Goal: Information Seeking & Learning: Learn about a topic

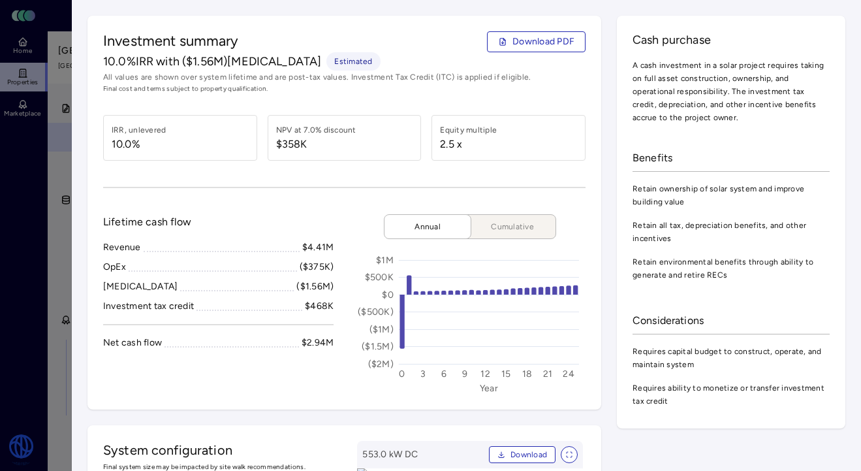
scroll to position [311, 0]
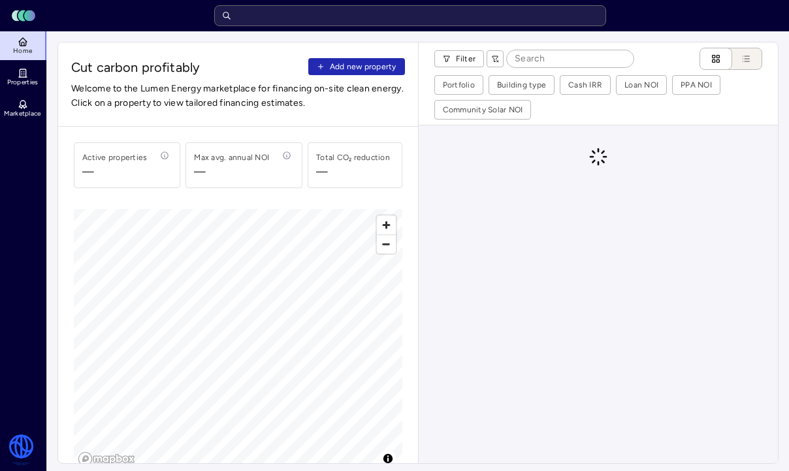
click at [426, 11] on input "text" at bounding box center [410, 15] width 392 height 21
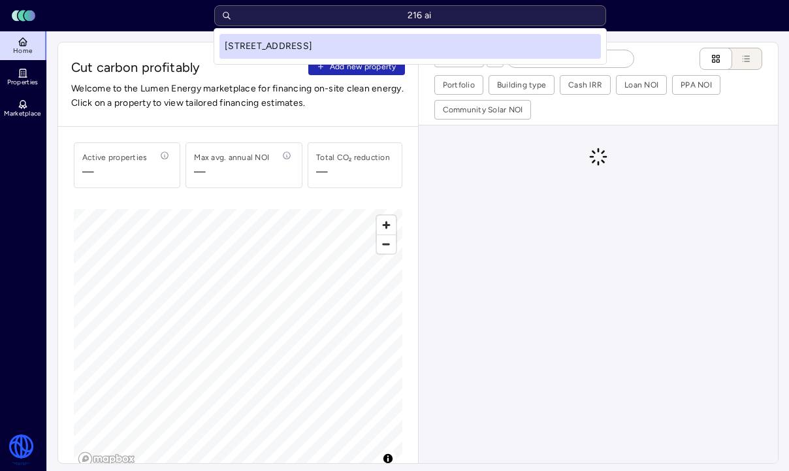
type input "216 air"
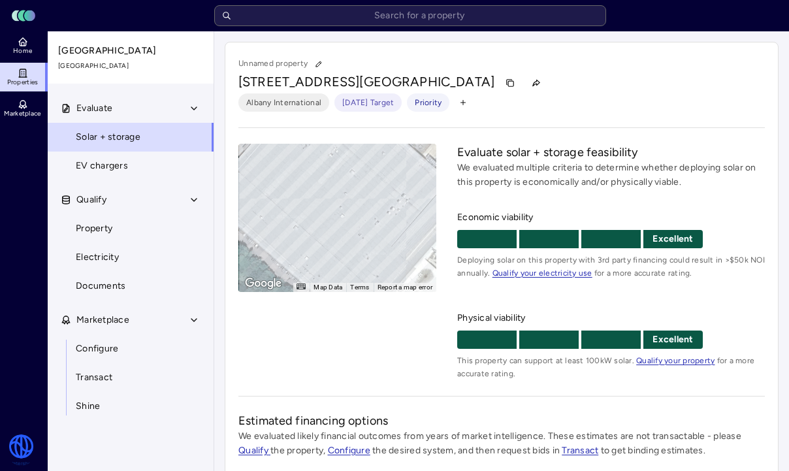
click at [132, 352] on link "Configure" at bounding box center [130, 348] width 167 height 29
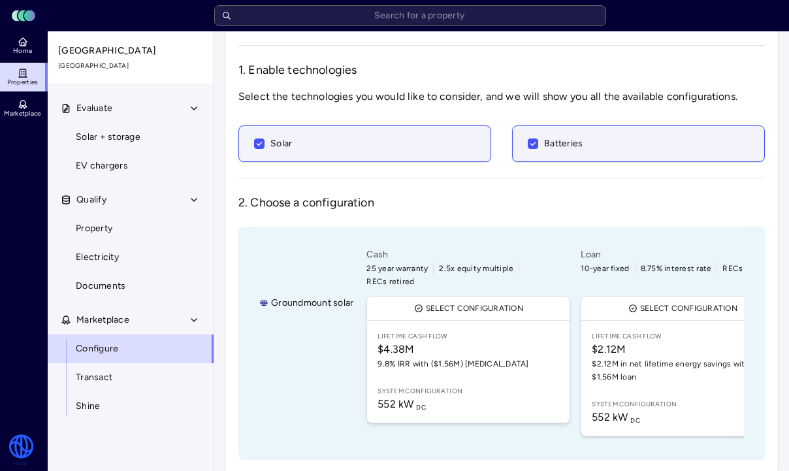
click at [495, 361] on link "Lifetime Cash Flow $4.38M 9.8% IRR with ($1.56M) [MEDICAL_DATA] System configur…" at bounding box center [468, 372] width 202 height 102
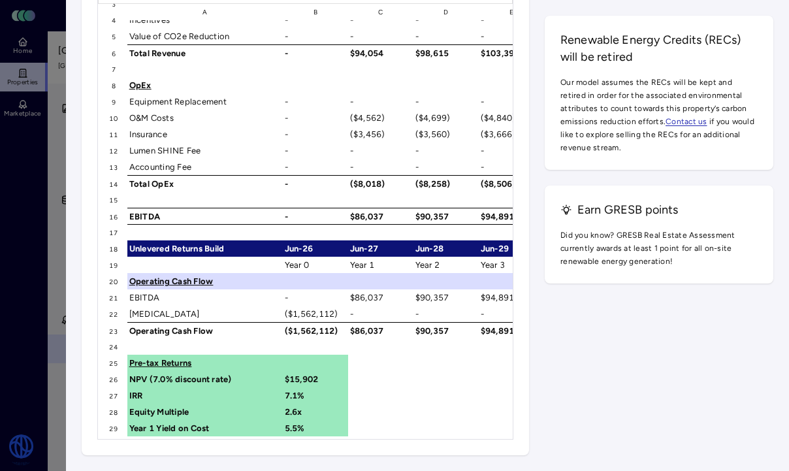
scroll to position [67, 0]
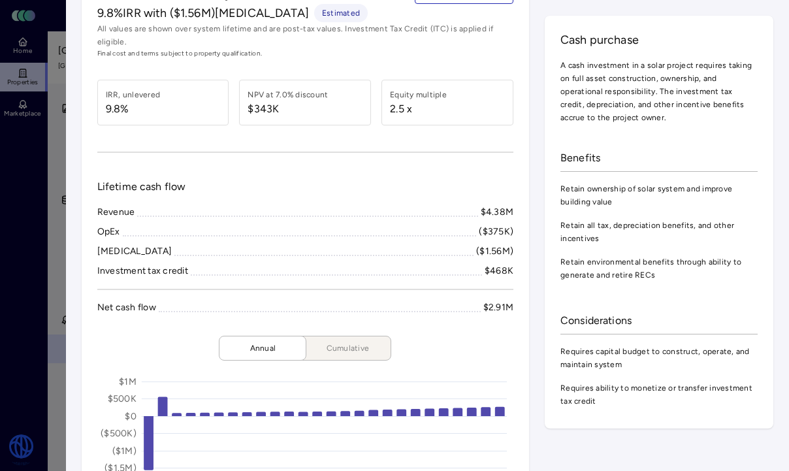
scroll to position [310, 0]
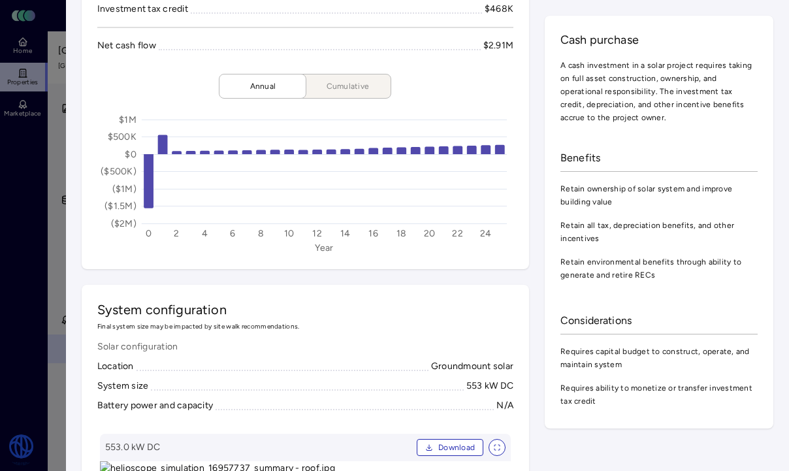
click at [351, 80] on span "Cumulative" at bounding box center [347, 86] width 65 height 13
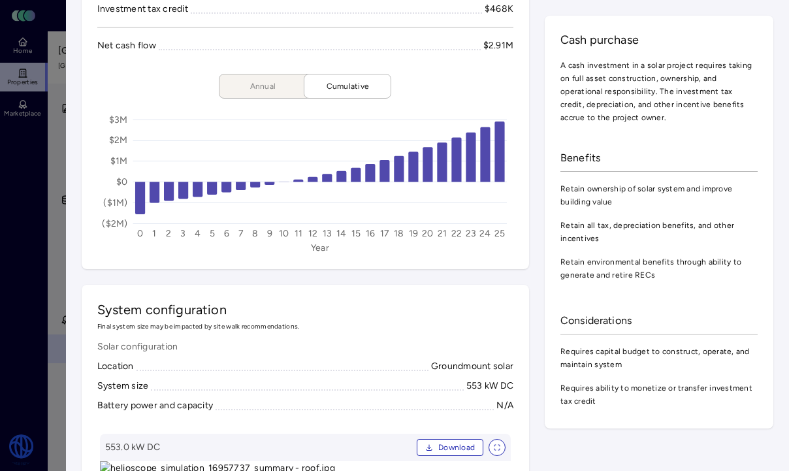
click at [272, 80] on span "Annual" at bounding box center [262, 86] width 65 height 13
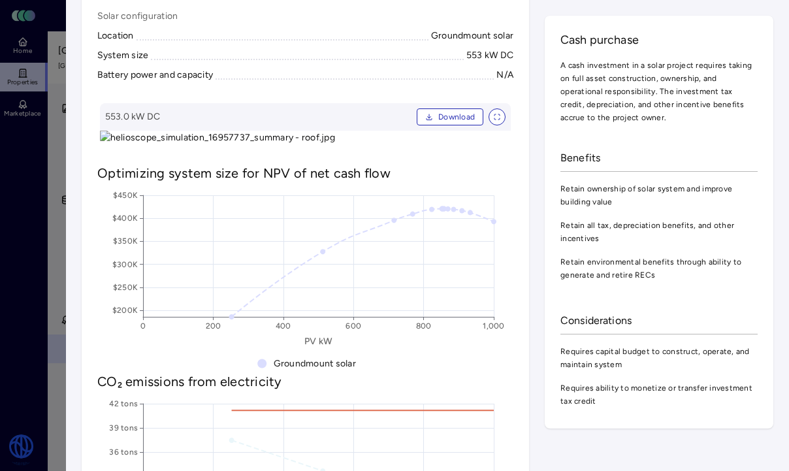
scroll to position [566, 0]
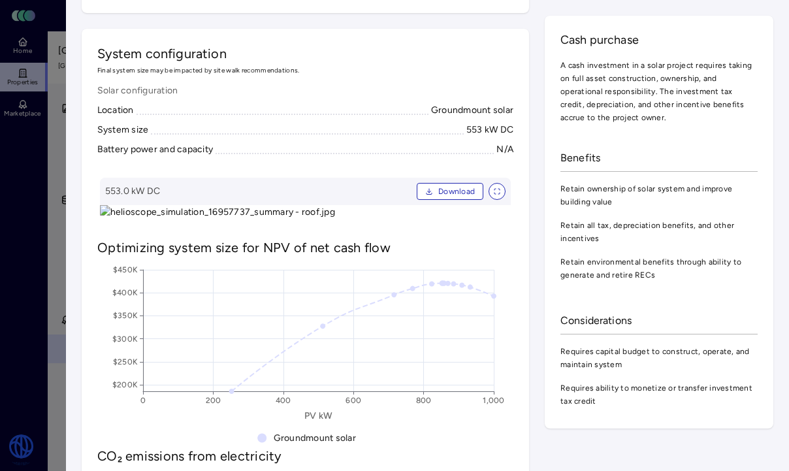
click at [50, 212] on div at bounding box center [394, 235] width 789 height 471
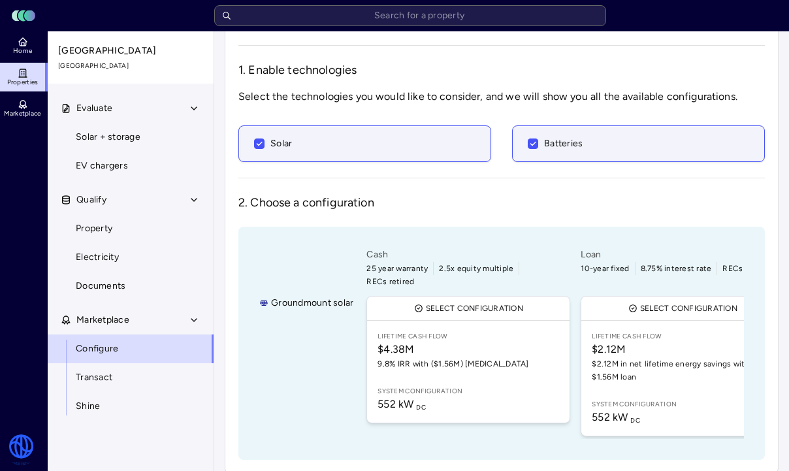
click at [99, 354] on span "Configure" at bounding box center [97, 348] width 42 height 14
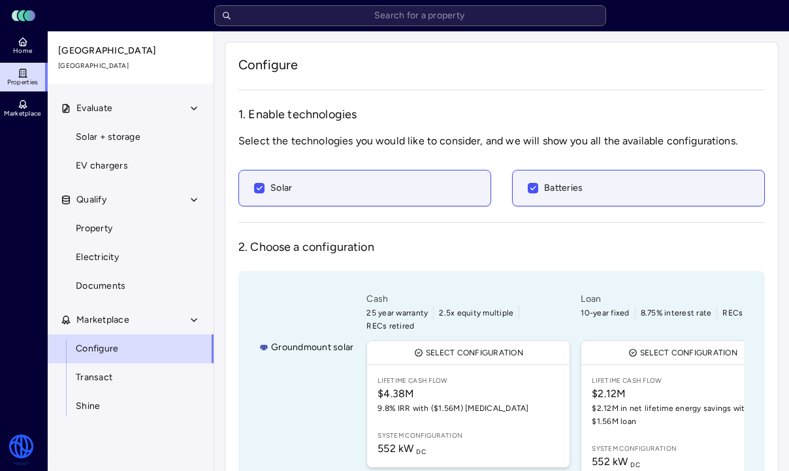
click at [156, 133] on link "Solar + storage" at bounding box center [130, 137] width 167 height 29
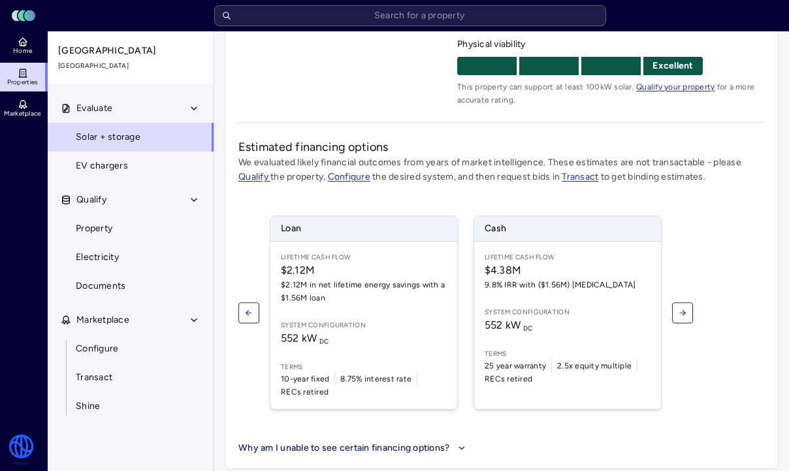
scroll to position [282, 0]
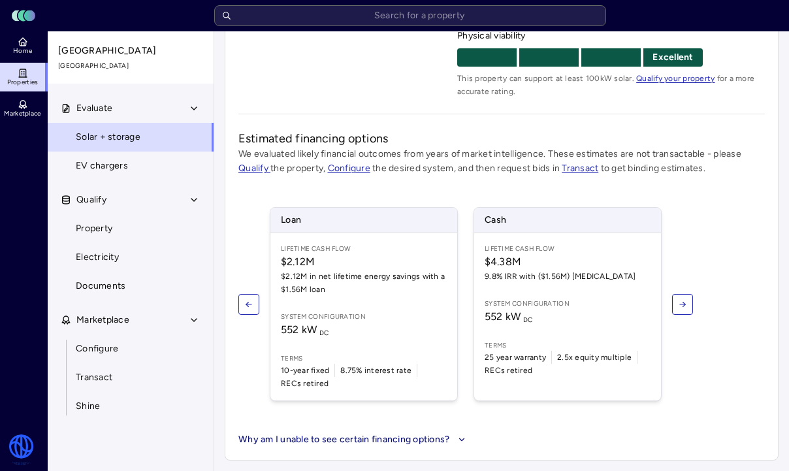
click at [252, 294] on button "button" at bounding box center [248, 304] width 21 height 21
click at [248, 302] on icon "button" at bounding box center [248, 304] width 9 height 9
click at [690, 302] on button "button" at bounding box center [682, 304] width 21 height 21
click at [686, 303] on icon "button" at bounding box center [682, 304] width 9 height 9
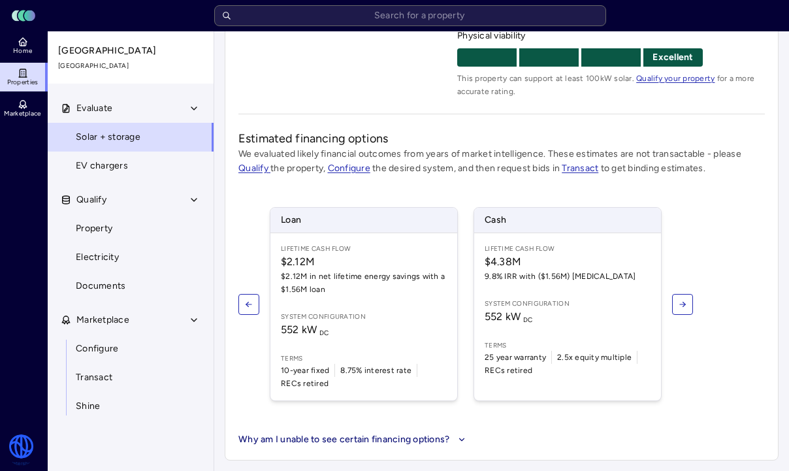
click at [452, 435] on button "Why am I unable to see certain financing options?" at bounding box center [353, 439] width 230 height 14
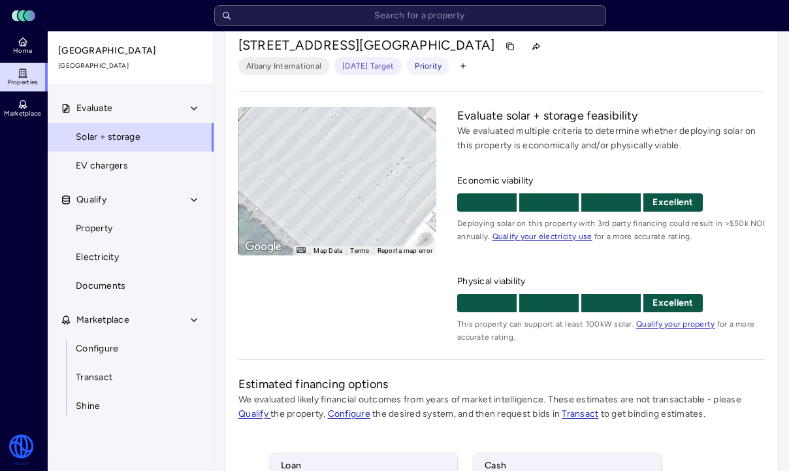
scroll to position [0, 0]
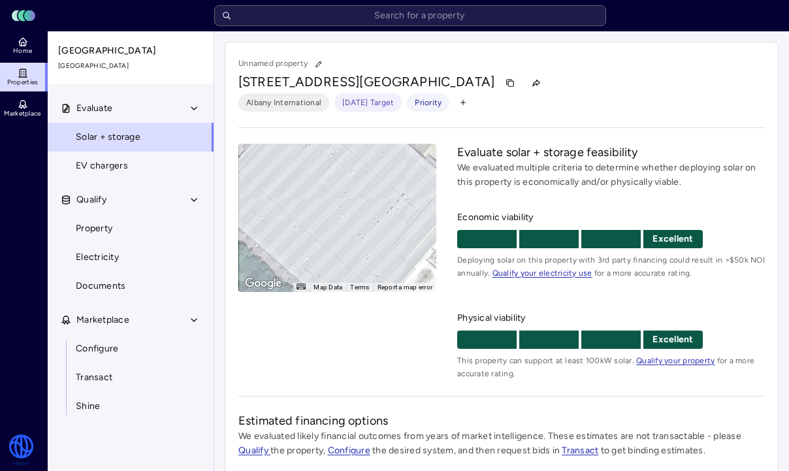
click at [136, 163] on link "EV chargers" at bounding box center [130, 165] width 167 height 29
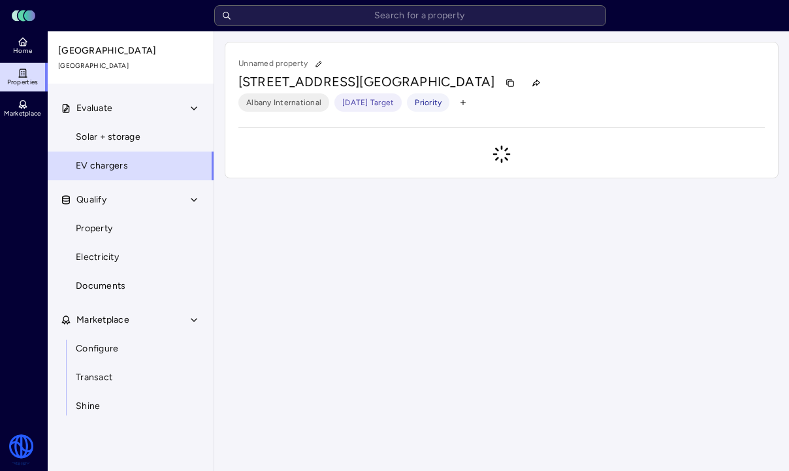
click at [119, 231] on link "Property" at bounding box center [130, 228] width 167 height 29
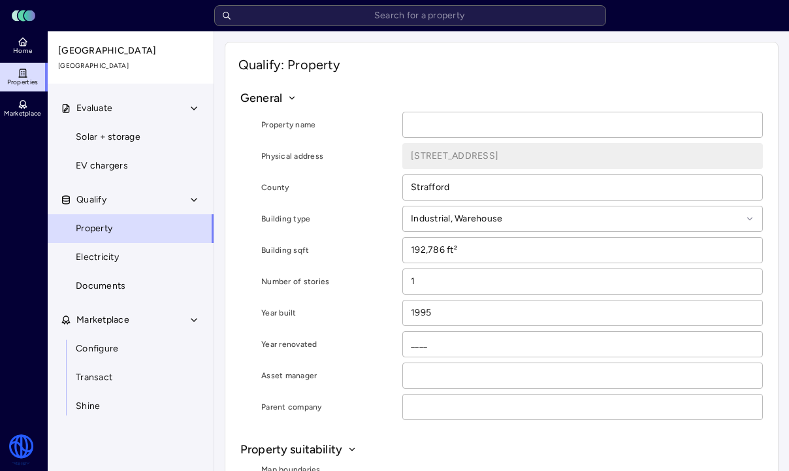
click at [118, 262] on span "Electricity" at bounding box center [97, 257] width 43 height 14
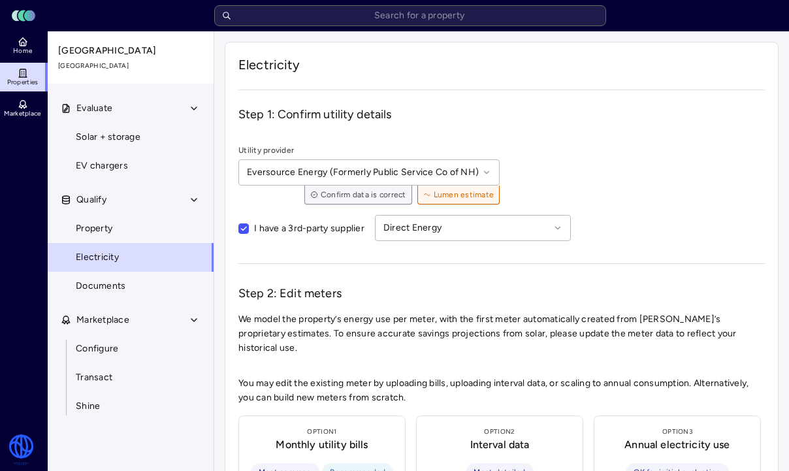
click at [114, 350] on span "Configure" at bounding box center [97, 348] width 42 height 14
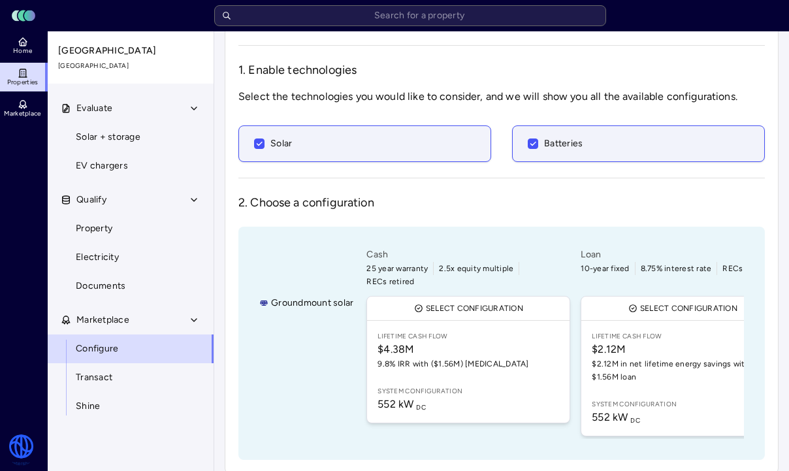
scroll to position [0, 42]
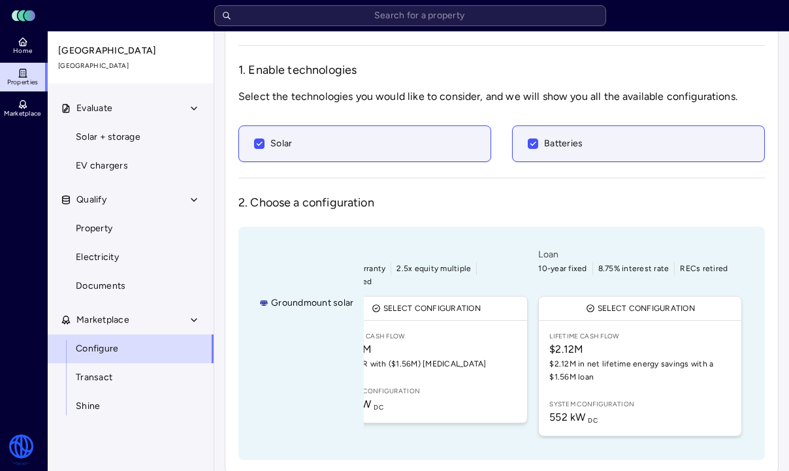
click at [661, 409] on span "552 kW DC" at bounding box center [639, 417] width 181 height 16
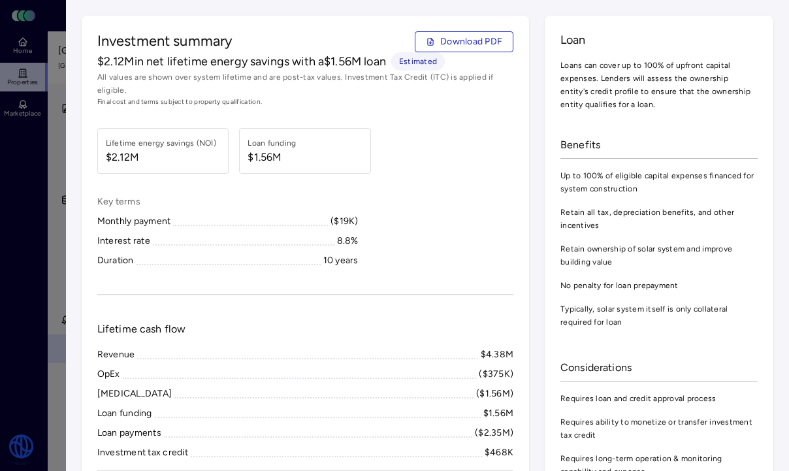
click at [27, 157] on div at bounding box center [394, 235] width 789 height 471
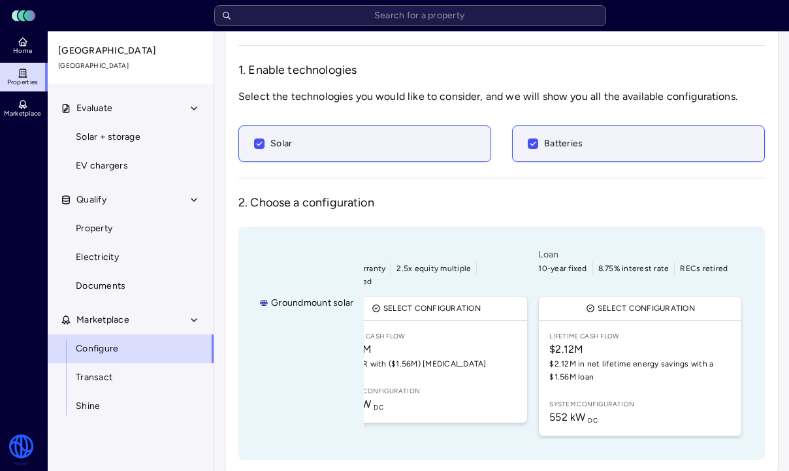
click at [490, 386] on span "System configuration" at bounding box center [425, 391] width 181 height 10
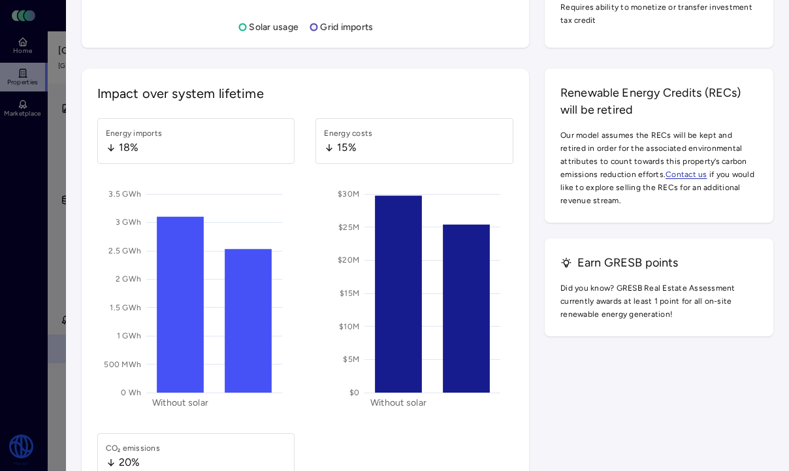
scroll to position [1108, 0]
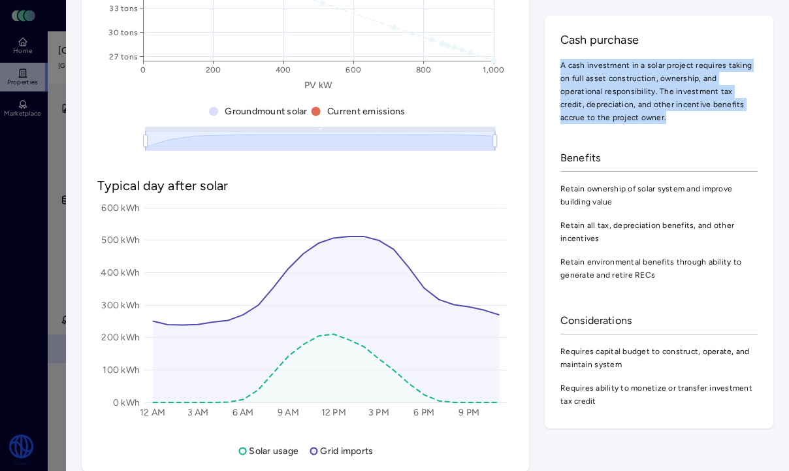
drag, startPoint x: 562, startPoint y: 68, endPoint x: 628, endPoint y: 122, distance: 85.3
click at [628, 122] on span "A cash investment in a solar project requires taking on full asset construction…" at bounding box center [658, 91] width 197 height 65
copy span "A cash investment in a solar project requires taking on full asset construction…"
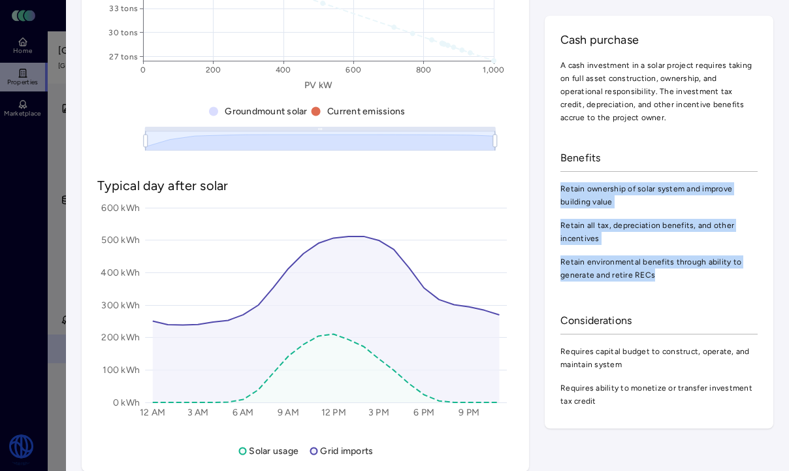
drag, startPoint x: 561, startPoint y: 191, endPoint x: 676, endPoint y: 285, distance: 148.9
click at [676, 285] on div "Retain ownership of solar system and improve building value Retain all tax, dep…" at bounding box center [658, 232] width 197 height 110
copy div "Retain ownership of solar system and improve building value Retain all tax, dep…"
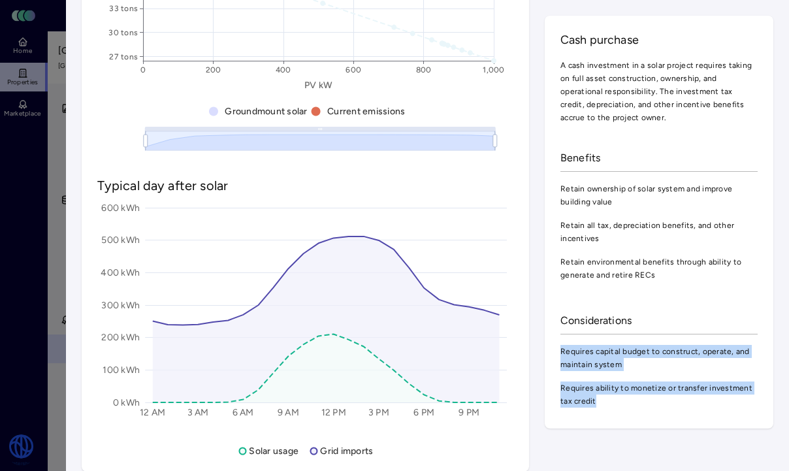
drag, startPoint x: 561, startPoint y: 353, endPoint x: 605, endPoint y: 403, distance: 67.1
click at [605, 403] on div "Requires capital budget to construct, operate, and maintain system Requires abi…" at bounding box center [658, 375] width 197 height 73
copy div "Requires capital budget to construct, operate, and maintain system Requires abi…"
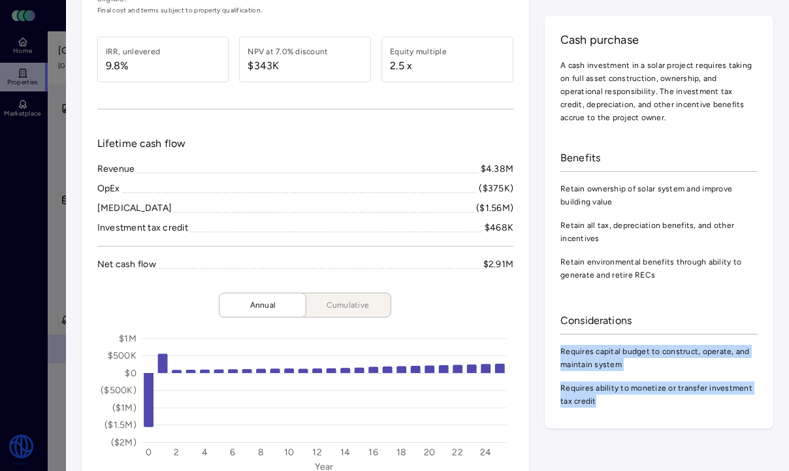
scroll to position [0, 0]
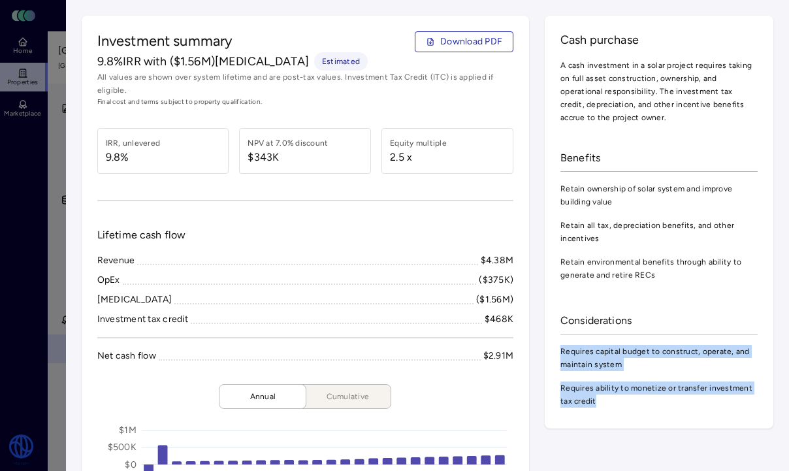
click at [57, 48] on div at bounding box center [394, 235] width 789 height 471
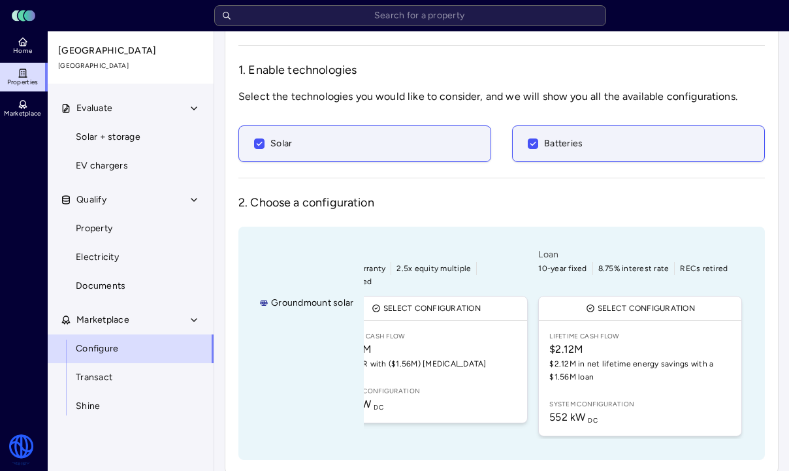
click at [598, 331] on span "Lifetime Cash Flow" at bounding box center [639, 336] width 181 height 10
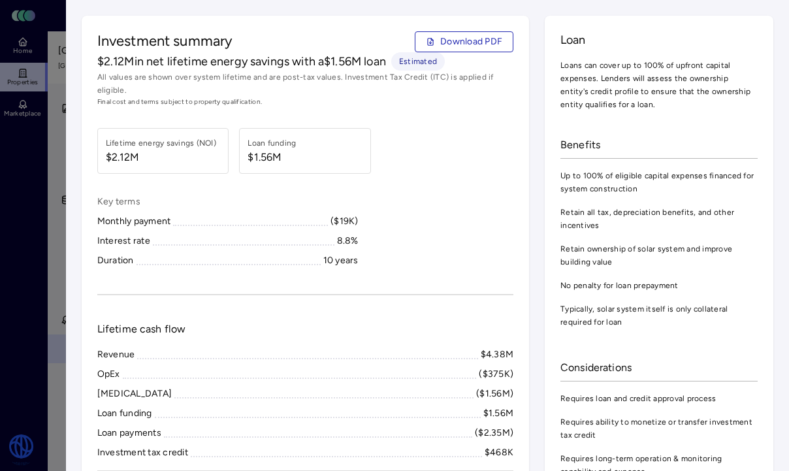
drag, startPoint x: 562, startPoint y: 68, endPoint x: 636, endPoint y: 119, distance: 90.2
click at [636, 119] on div "Loan Loans can cover up to 100% of upfront capital expenses. Lenders will asses…" at bounding box center [658, 257] width 228 height 483
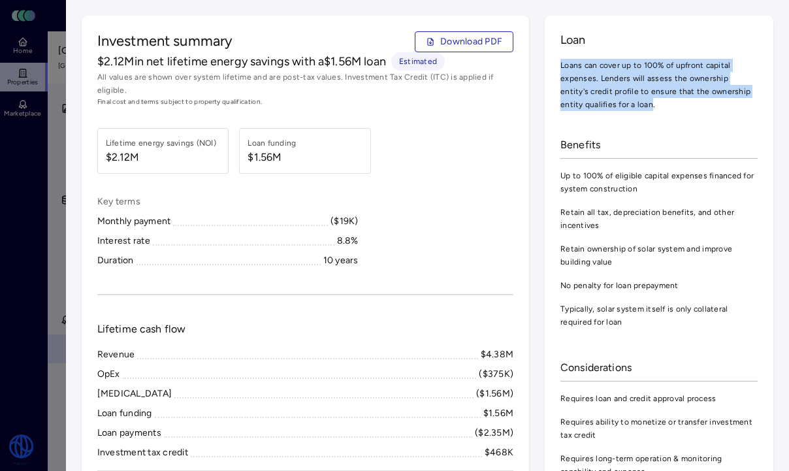
drag, startPoint x: 627, startPoint y: 106, endPoint x: 560, endPoint y: 61, distance: 80.8
click at [560, 61] on span "Loans can cover up to 100% of upfront capital expenses. Lenders will assess the…" at bounding box center [658, 85] width 197 height 52
copy span "Loans can cover up to 100% of upfront capital expenses. Lenders will assess the…"
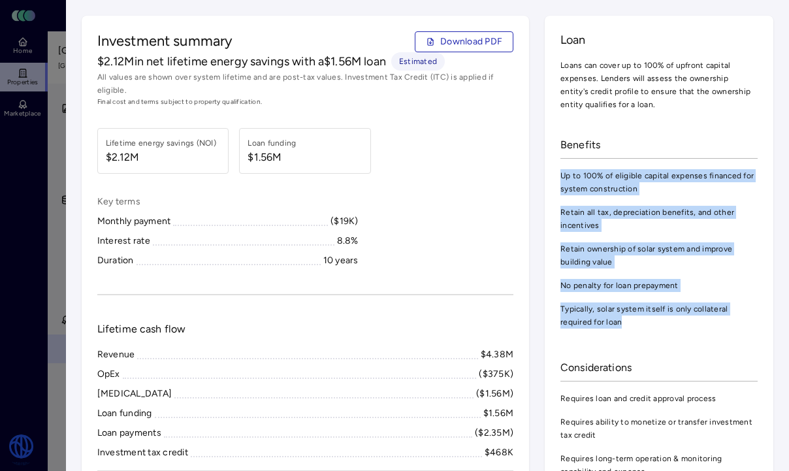
drag, startPoint x: 562, startPoint y: 177, endPoint x: 594, endPoint y: 326, distance: 152.2
click at [594, 326] on div "Up to 100% of eligible capital expenses financed for system construction Retain…" at bounding box center [658, 249] width 197 height 170
copy div "Up to 100% of eligible capital expenses financed for system construction Retain…"
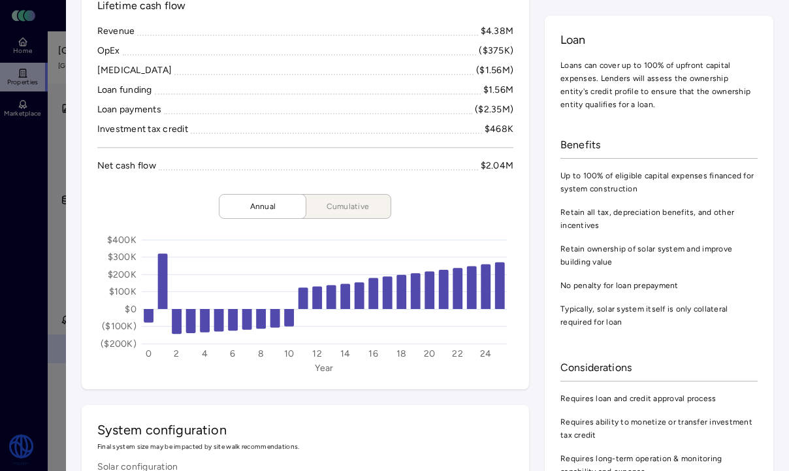
click at [609, 371] on div "Considerations" at bounding box center [658, 367] width 197 height 27
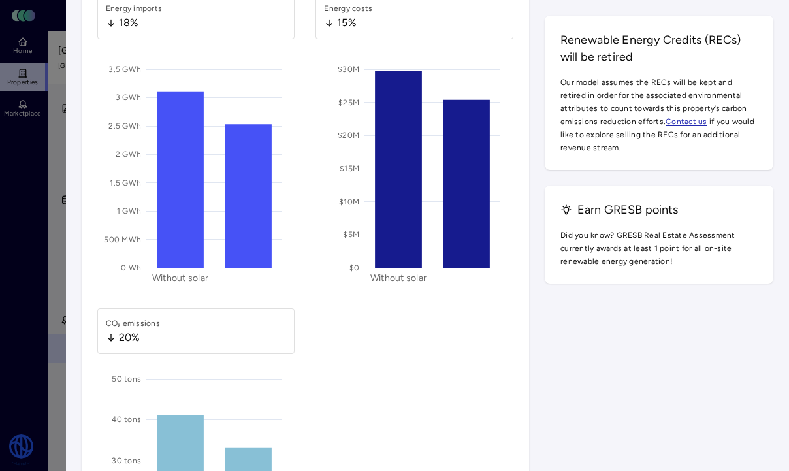
scroll to position [1787, 0]
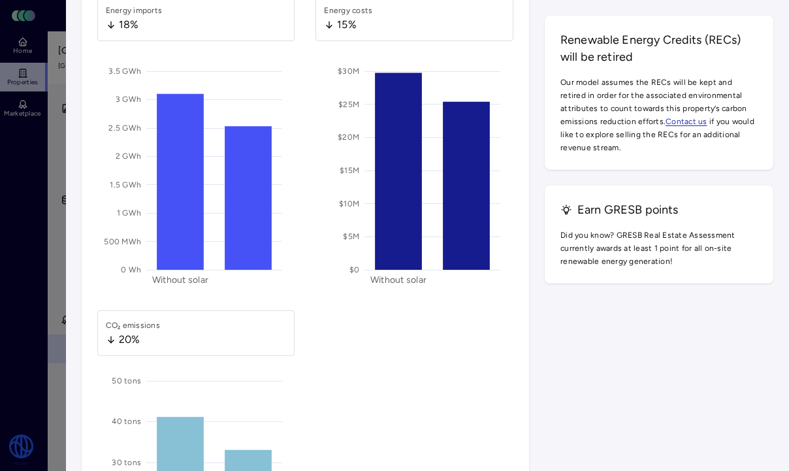
drag, startPoint x: 561, startPoint y: 106, endPoint x: 614, endPoint y: 177, distance: 88.6
copy div "Requires loan and credit approval process Requires ability to monetize or trans…"
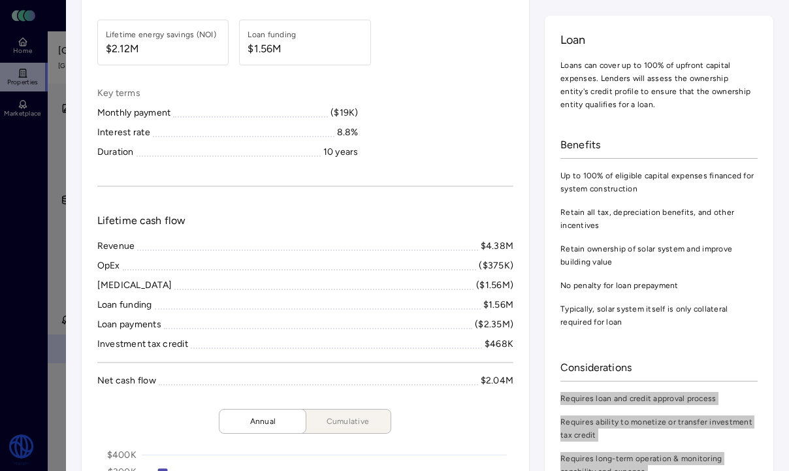
scroll to position [0, 0]
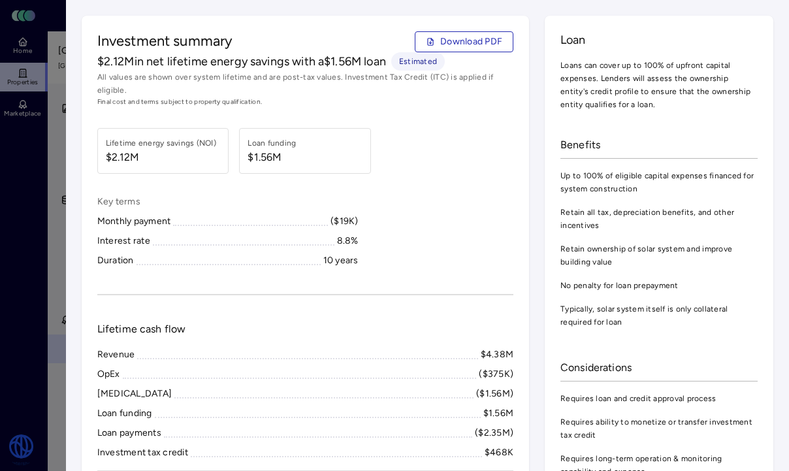
click at [55, 192] on div at bounding box center [394, 235] width 789 height 471
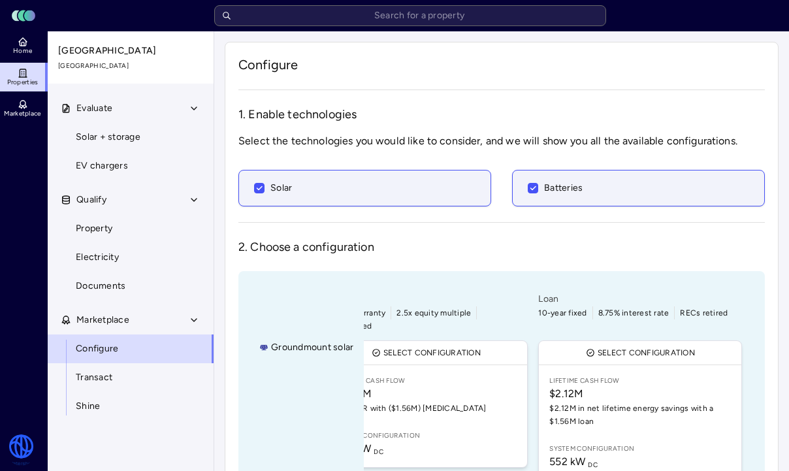
click at [187, 131] on link "Solar + storage" at bounding box center [130, 137] width 167 height 29
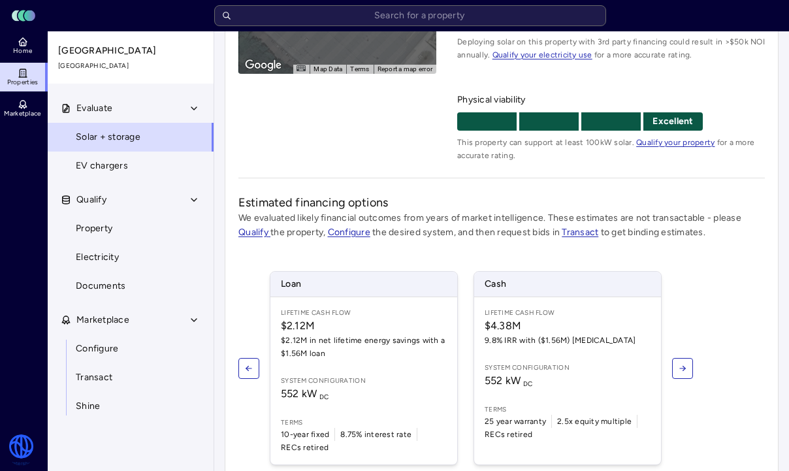
scroll to position [282, 0]
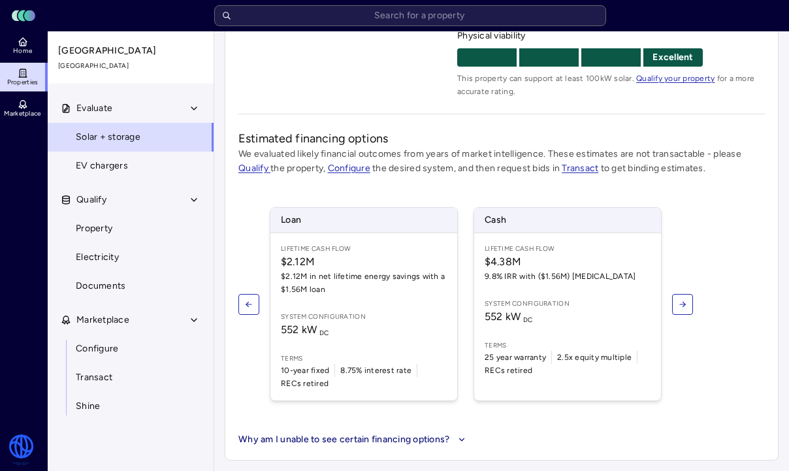
click at [128, 233] on link "Property" at bounding box center [130, 228] width 167 height 29
type textarea "x"
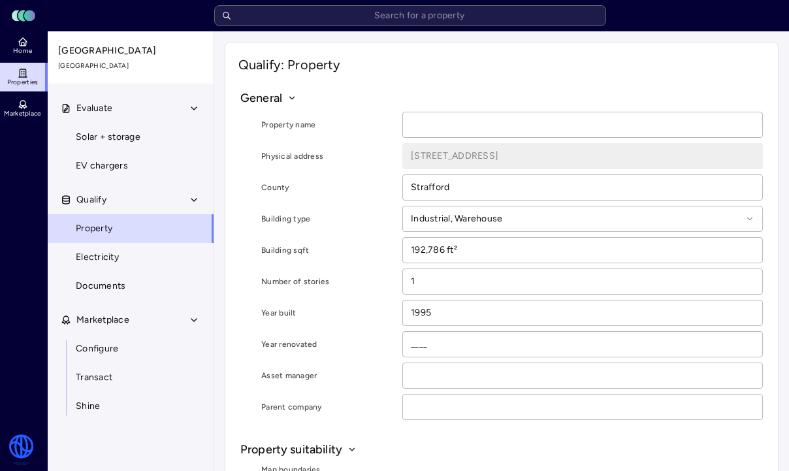
click at [129, 253] on link "Electricity" at bounding box center [130, 257] width 167 height 29
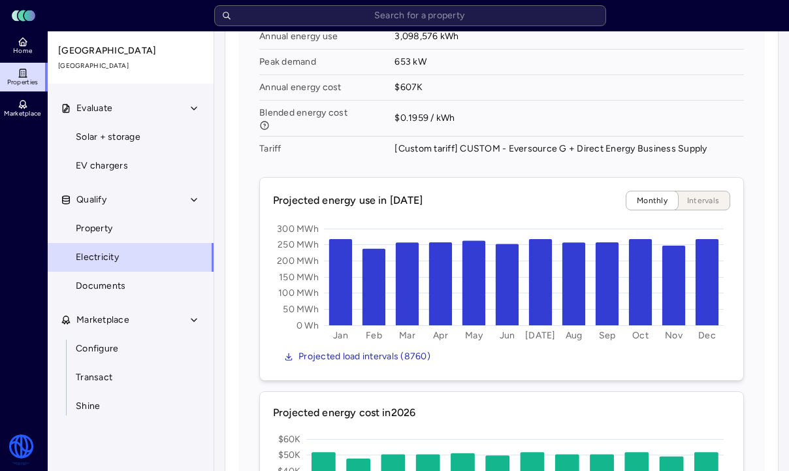
scroll to position [1569, 0]
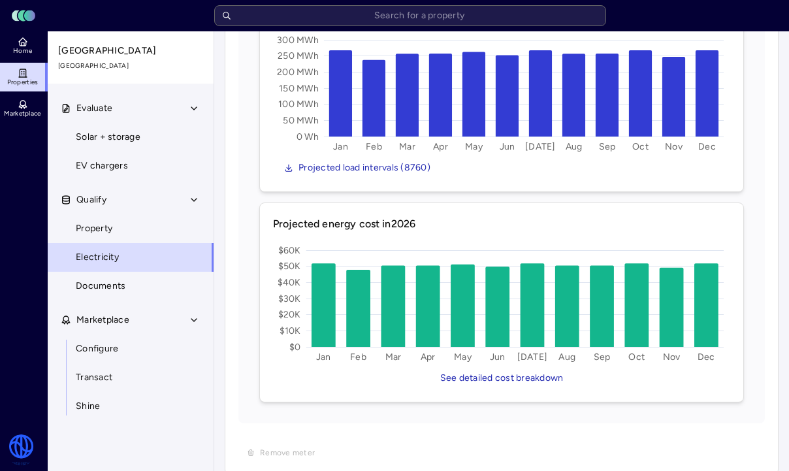
click at [112, 292] on span "Documents" at bounding box center [101, 286] width 50 height 14
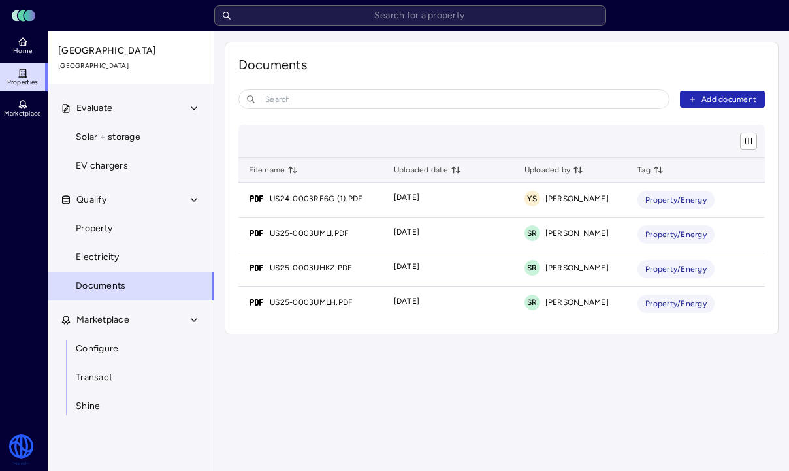
click at [112, 350] on span "Configure" at bounding box center [97, 348] width 42 height 14
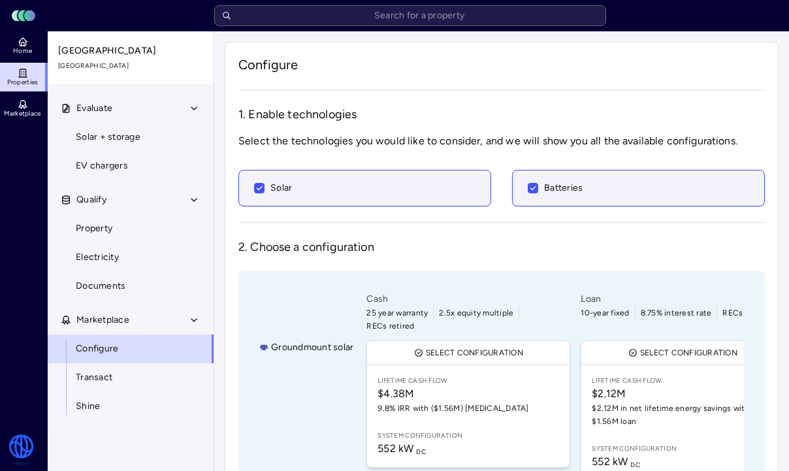
scroll to position [44, 0]
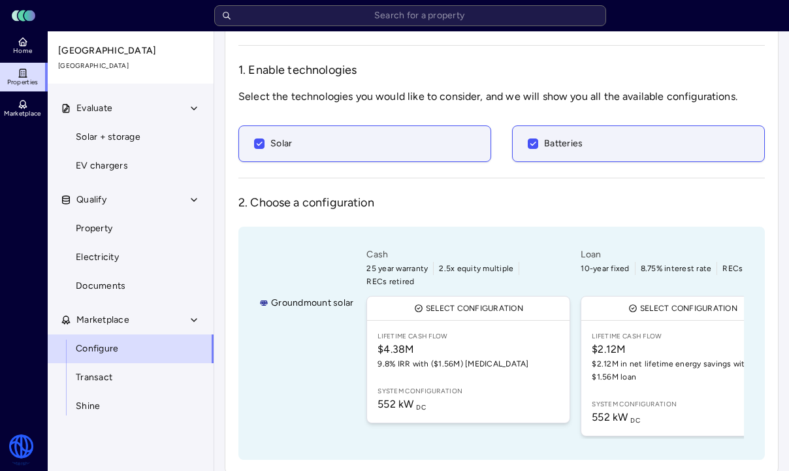
click at [398, 321] on link "Lifetime Cash Flow $4.38M 9.8% IRR with ($1.56M) CapEx System configuration 552…" at bounding box center [468, 372] width 202 height 102
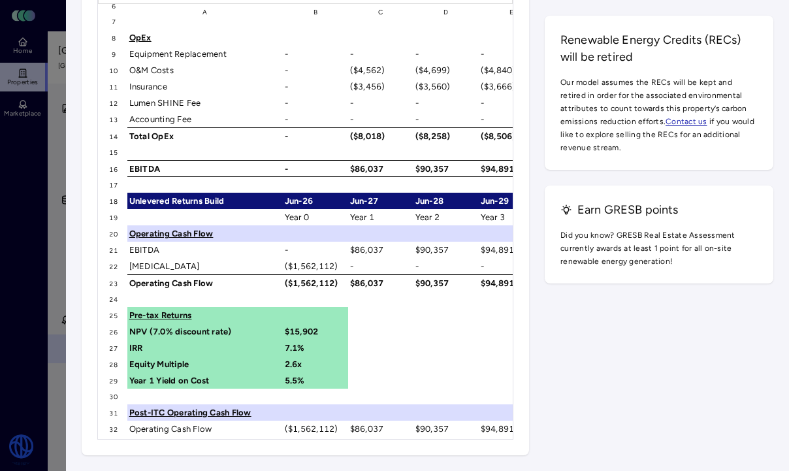
scroll to position [234, 0]
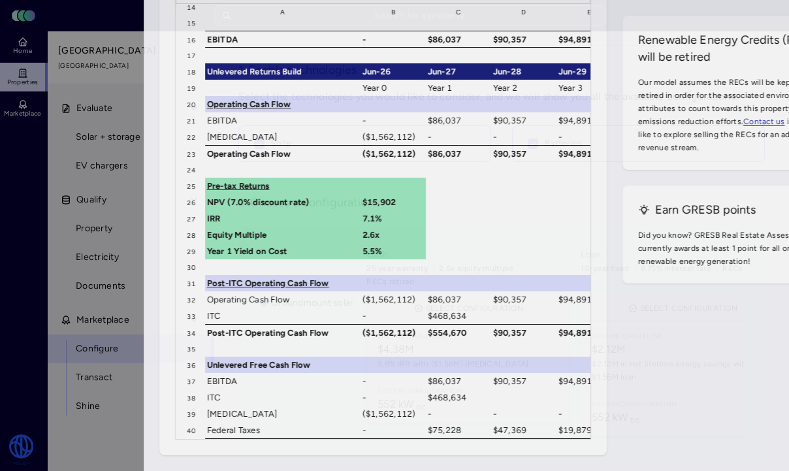
click at [51, 100] on div at bounding box center [394, 235] width 789 height 471
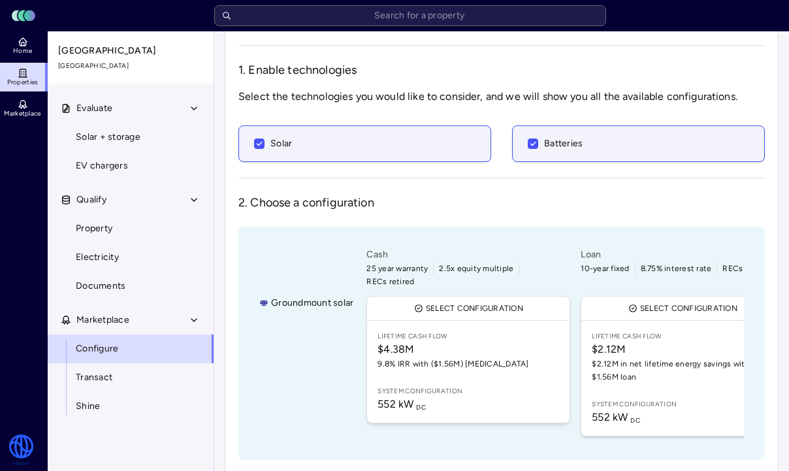
click at [454, 341] on span "$4.38M" at bounding box center [467, 349] width 181 height 16
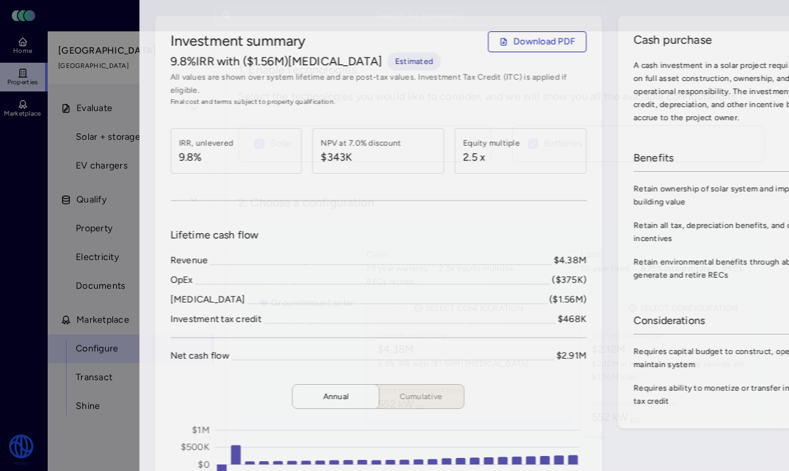
click at [31, 110] on div at bounding box center [394, 235] width 789 height 471
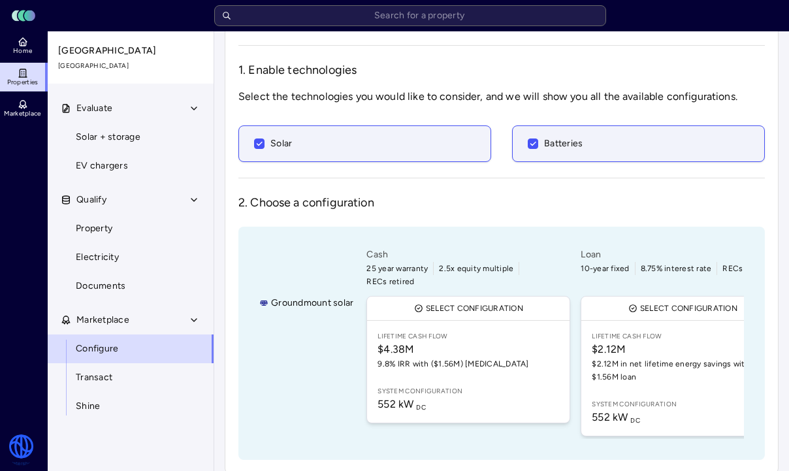
click at [634, 373] on link "Lifetime Cash Flow $2.12M $2.12M in net lifetime energy savings with a $1.56M l…" at bounding box center [682, 378] width 202 height 115
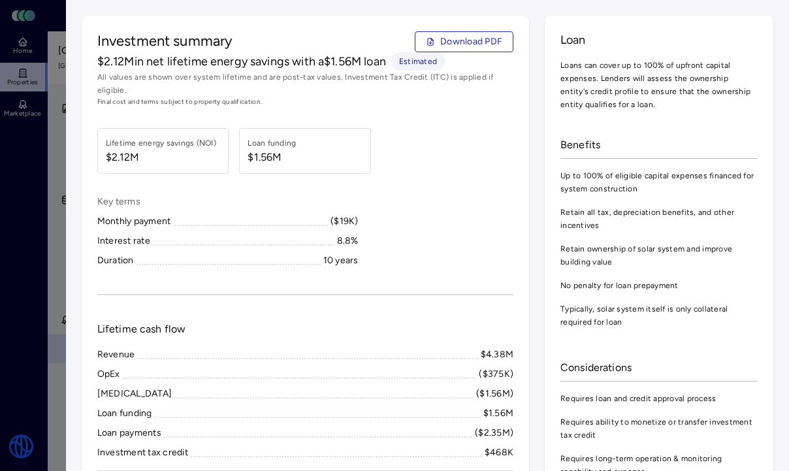
click at [35, 167] on div at bounding box center [394, 235] width 789 height 471
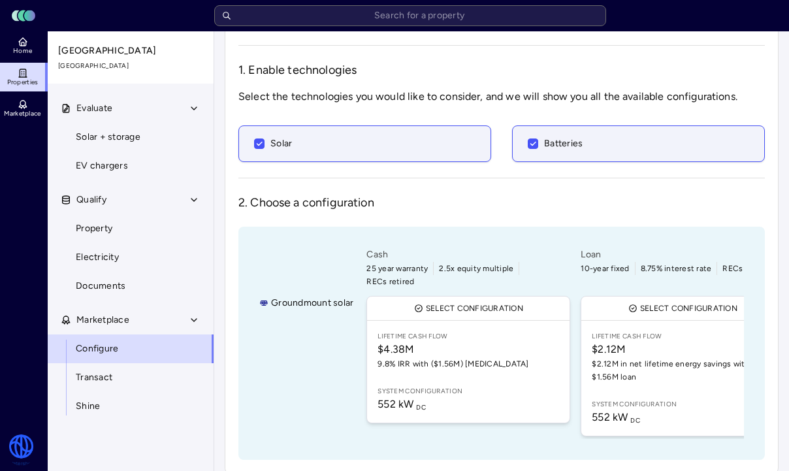
click at [665, 321] on link "Lifetime Cash Flow $2.12M $2.12M in net lifetime energy savings with a $1.56M l…" at bounding box center [682, 378] width 202 height 115
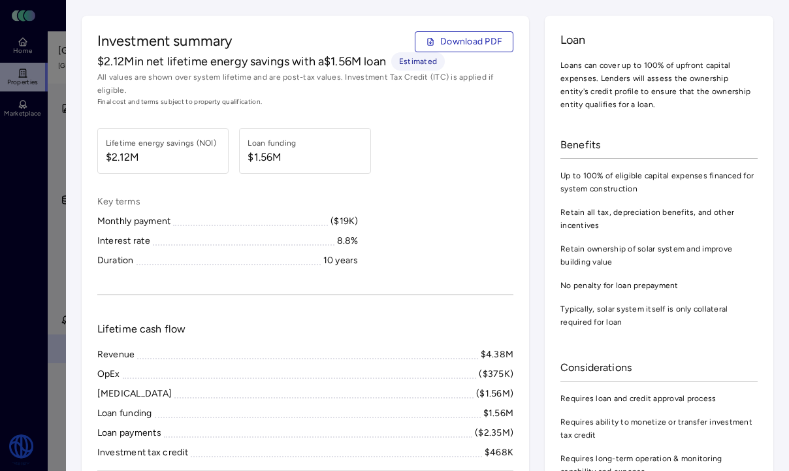
click at [37, 273] on div at bounding box center [394, 235] width 789 height 471
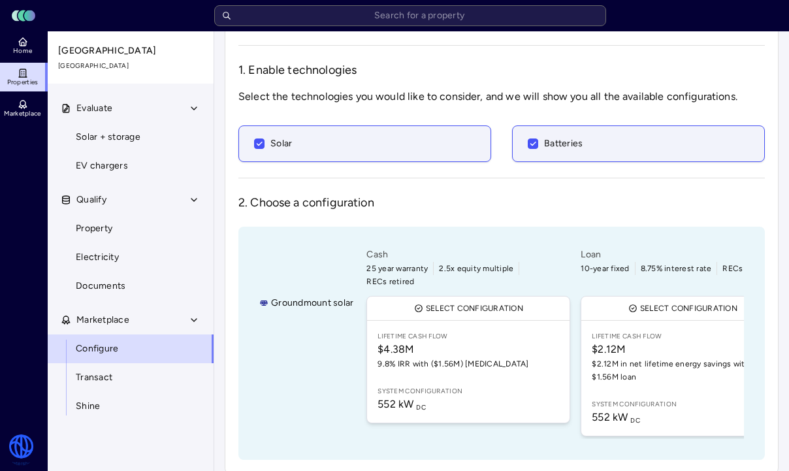
click at [441, 357] on span "9.8% IRR with ($1.56M) [MEDICAL_DATA]" at bounding box center [467, 363] width 181 height 13
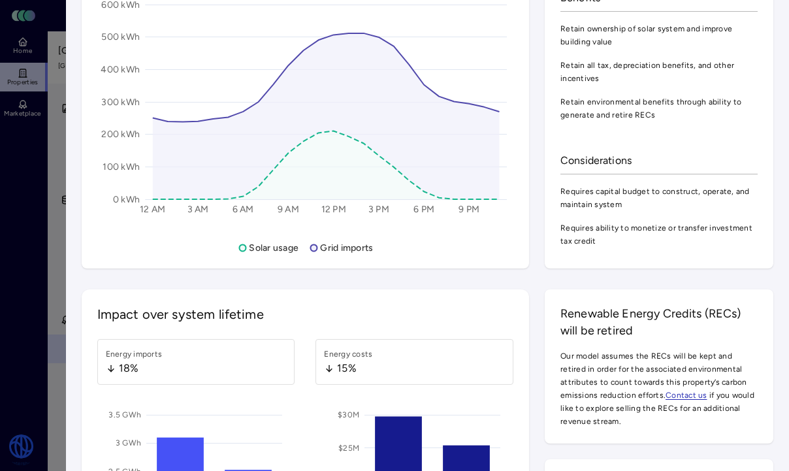
scroll to position [1313, 0]
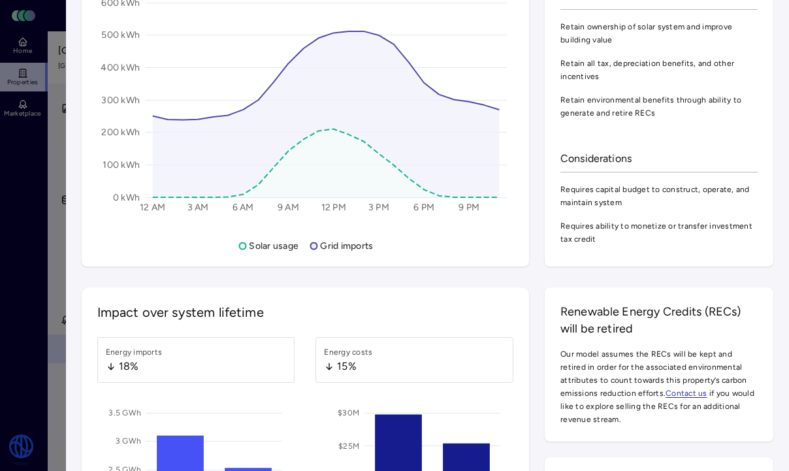
drag, startPoint x: 495, startPoint y: 219, endPoint x: 535, endPoint y: 212, distance: 41.0
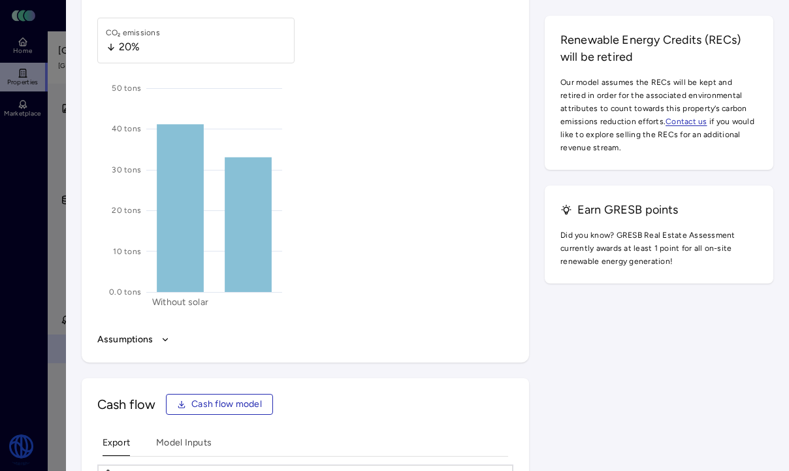
scroll to position [2219, 0]
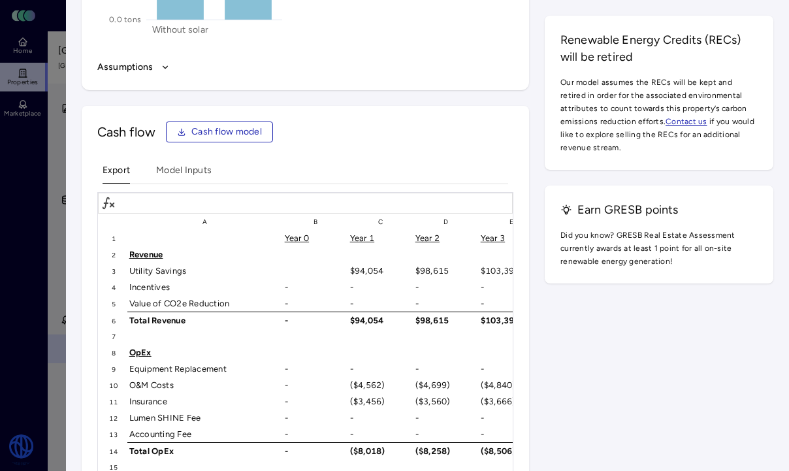
click at [144, 74] on button "Assumptions" at bounding box center [305, 67] width 416 height 14
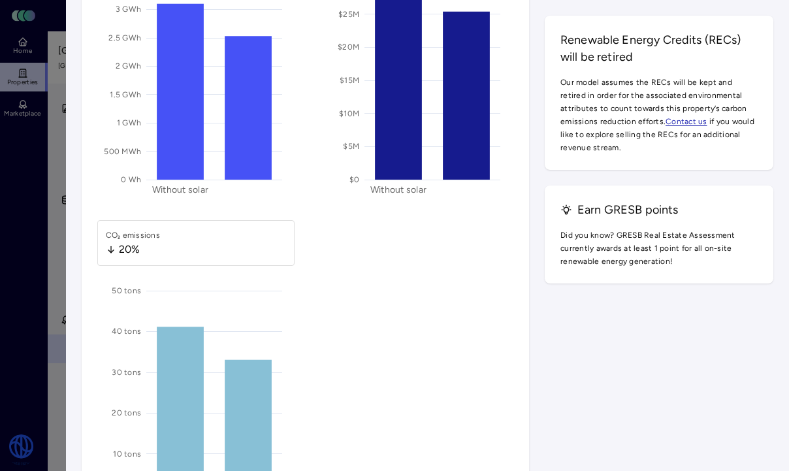
scroll to position [2088, 0]
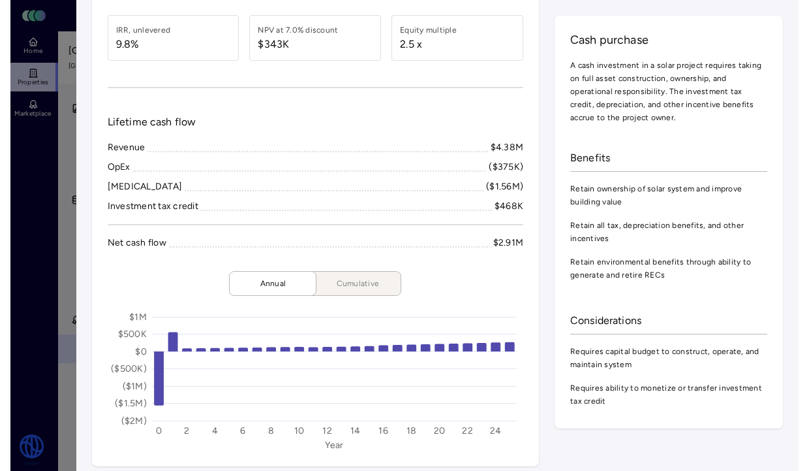
scroll to position [0, 0]
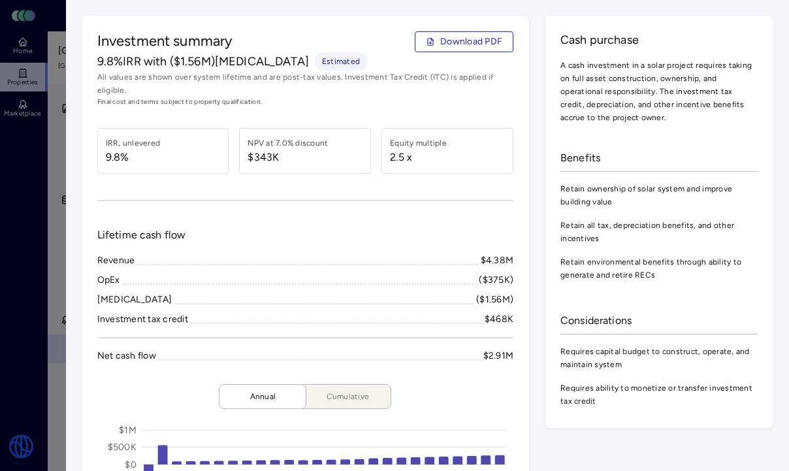
click at [468, 39] on span "Download PDF" at bounding box center [471, 42] width 62 height 14
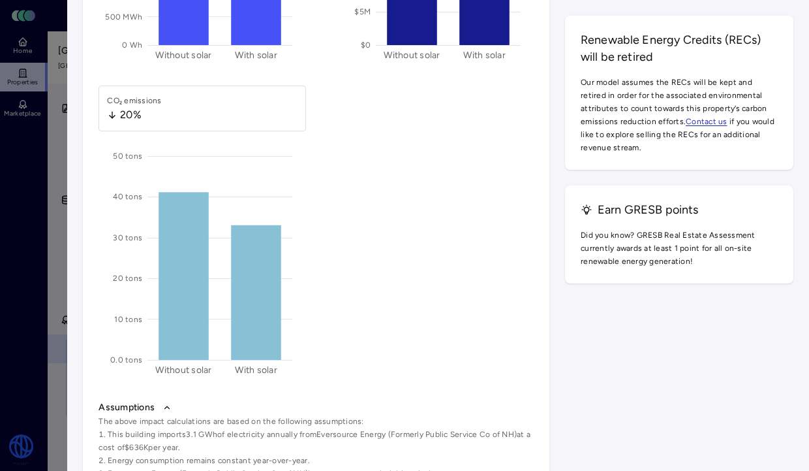
scroll to position [1853, 0]
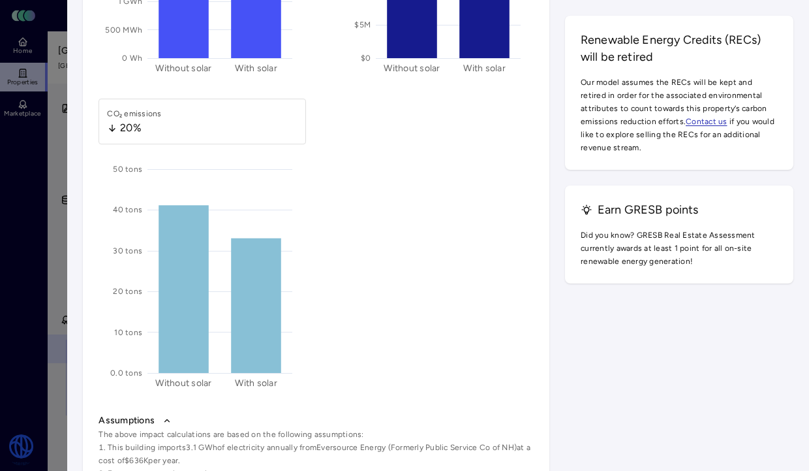
copy span "Impact over system lifetime"
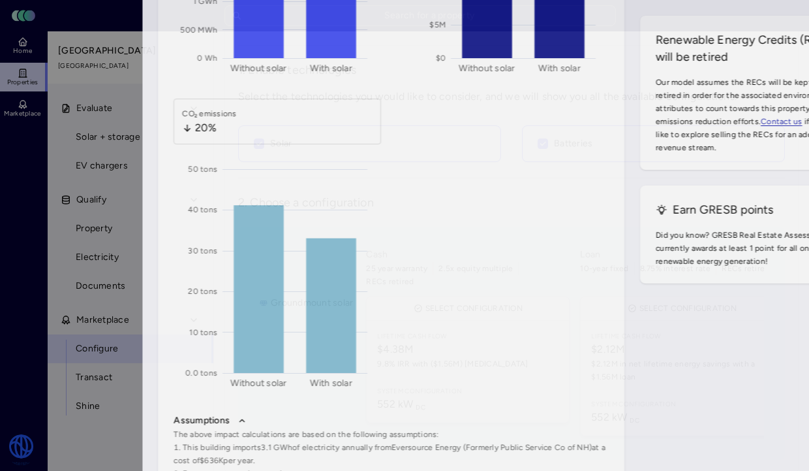
click at [23, 215] on div at bounding box center [404, 235] width 809 height 471
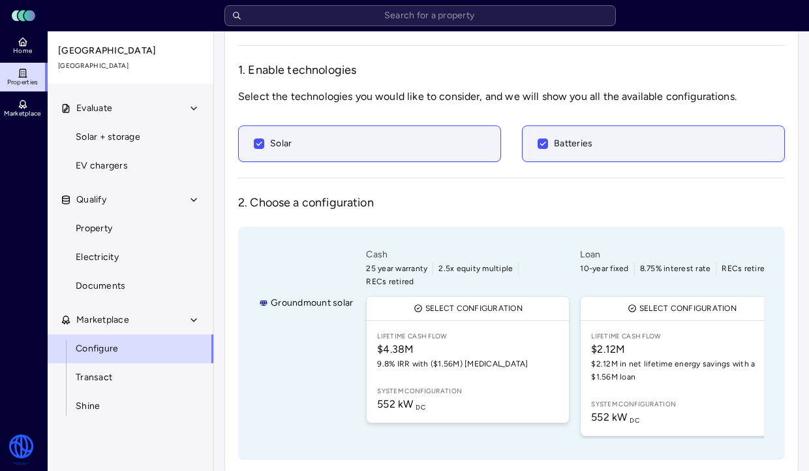
click at [588, 321] on link "Lifetime Cash Flow $2.12M $2.12M in net lifetime energy savings with a $1.56M l…" at bounding box center [682, 378] width 202 height 115
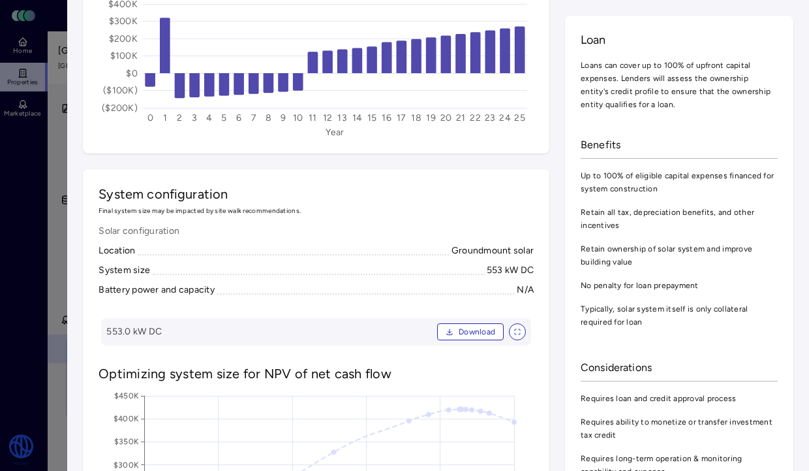
scroll to position [672, 0]
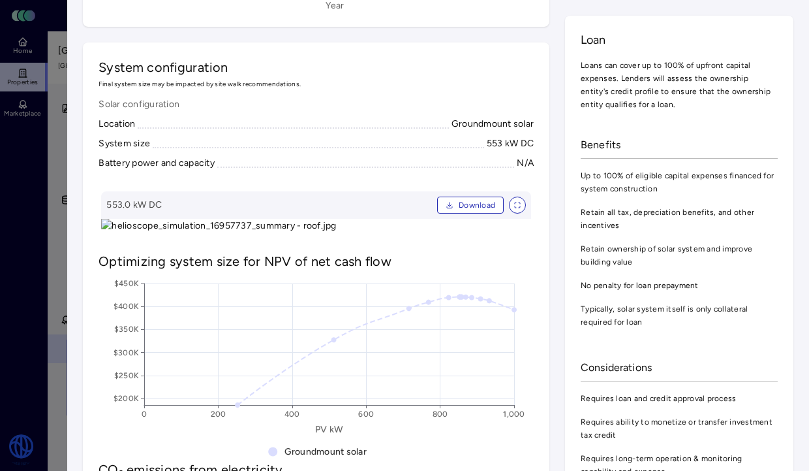
click at [44, 220] on div at bounding box center [404, 235] width 809 height 471
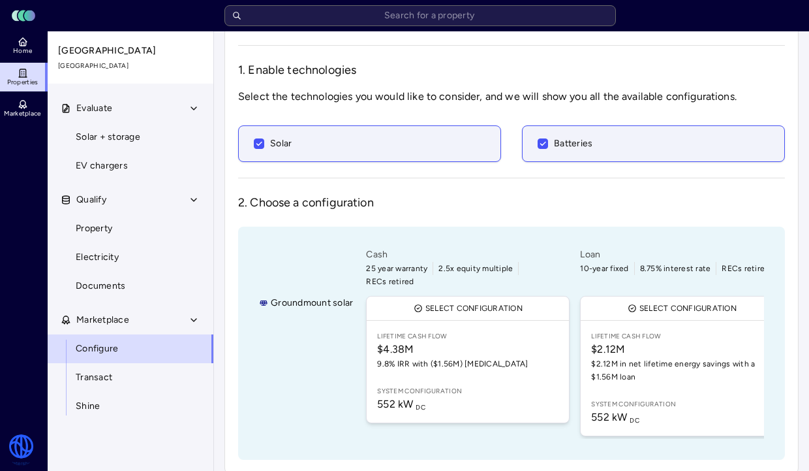
click at [36, 332] on div "Home Properties Marketplace" at bounding box center [24, 230] width 48 height 398
click at [618, 357] on span "$2.12M in net lifetime energy savings with a $1.56M loan" at bounding box center [681, 370] width 181 height 26
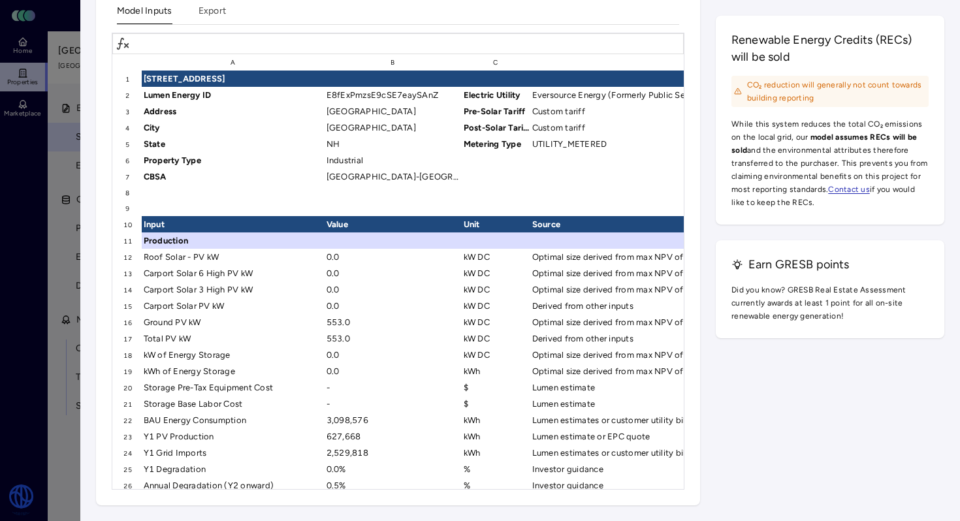
click at [63, 139] on div at bounding box center [480, 260] width 960 height 521
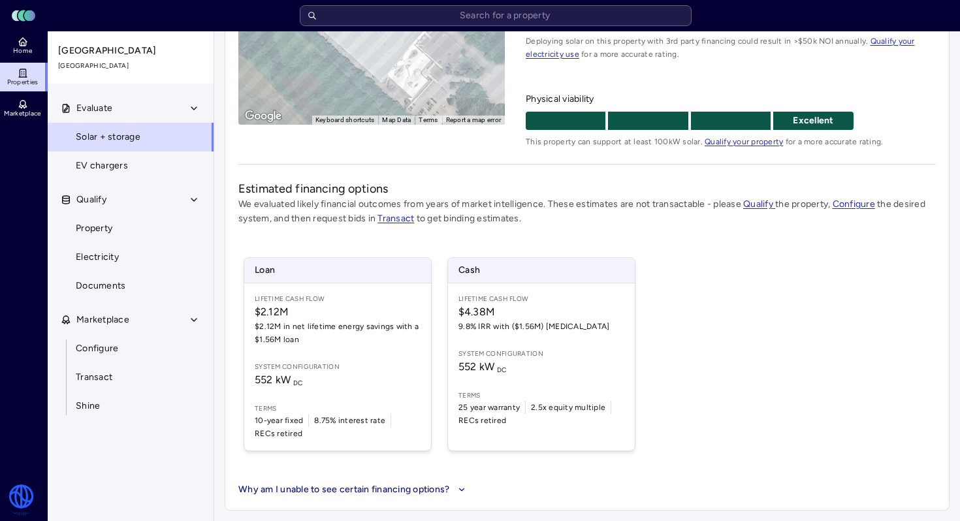
click at [362, 313] on span "$2.12M" at bounding box center [338, 312] width 166 height 16
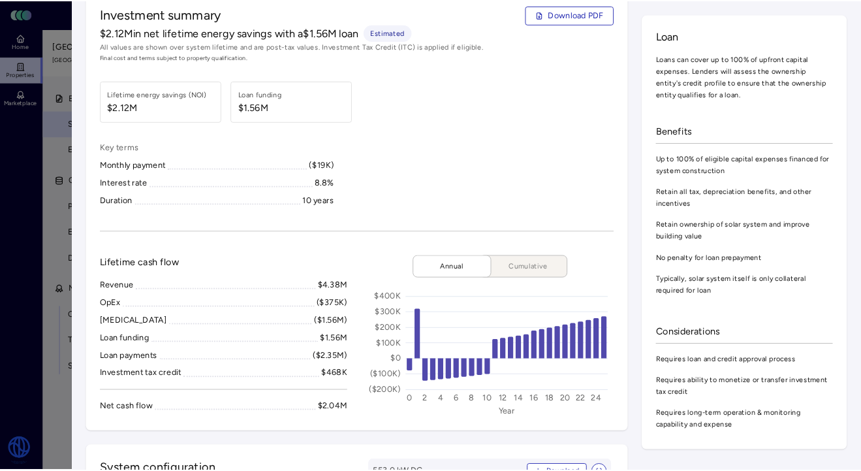
scroll to position [27, 0]
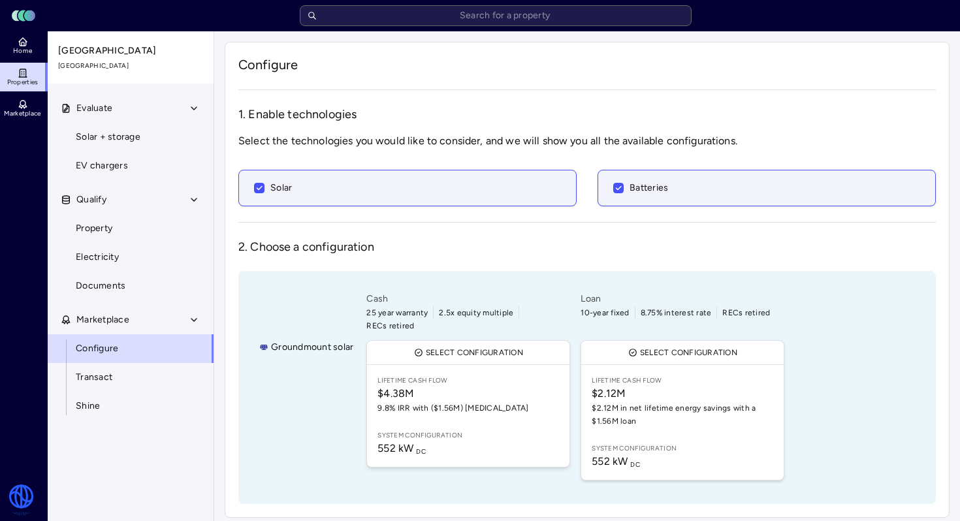
click at [516, 405] on link "Lifetime Cash Flow $4.38M 9.8% IRR with ($1.56M) CapEx System configuration 552…" at bounding box center [468, 416] width 202 height 102
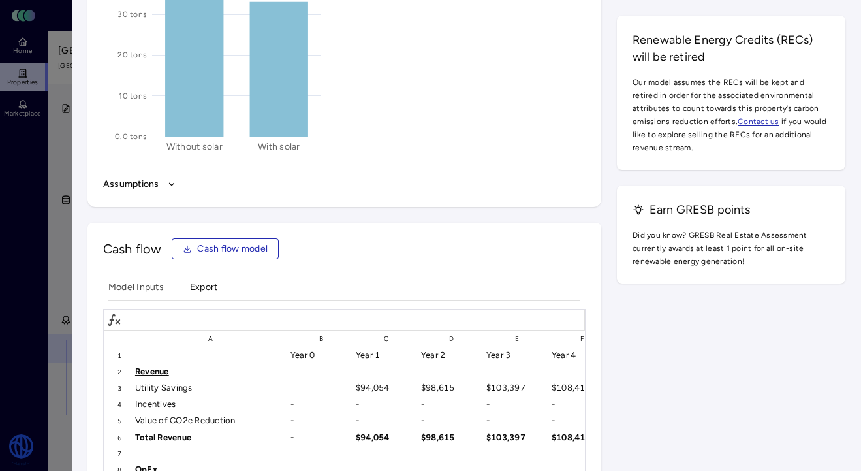
scroll to position [1887, 0]
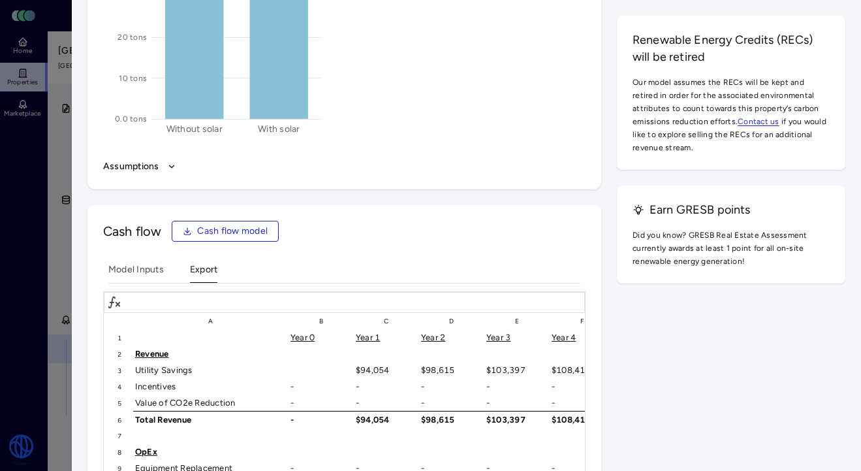
click at [160, 174] on button "Assumptions" at bounding box center [344, 166] width 482 height 14
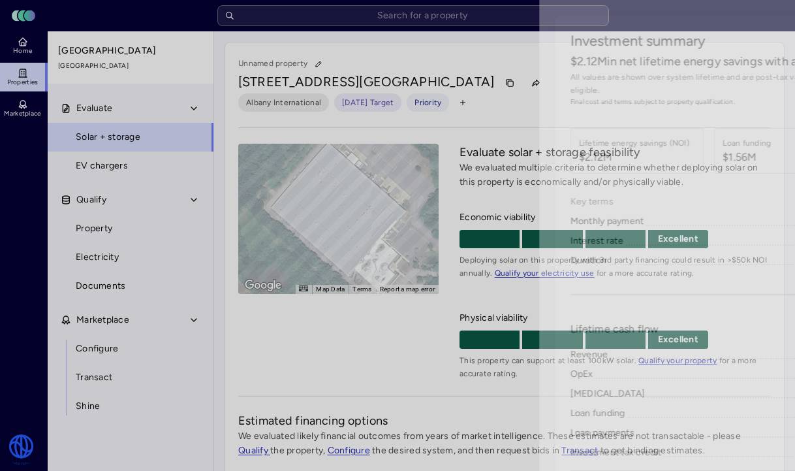
scroll to position [219, 0]
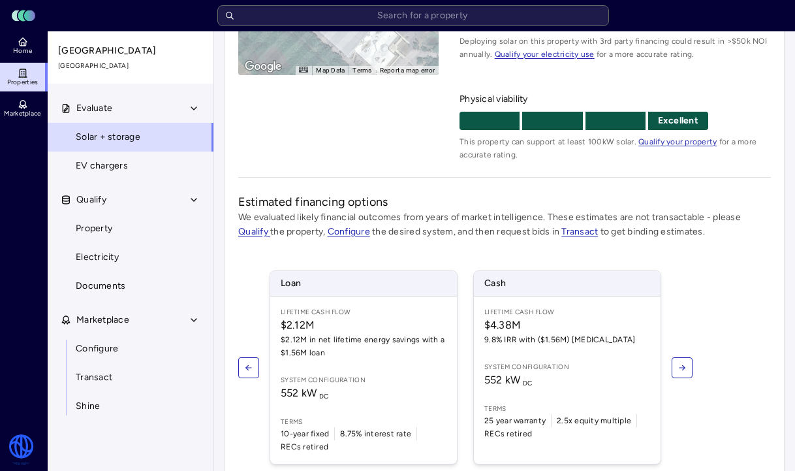
click at [22, 77] on icon at bounding box center [23, 77] width 8 height 0
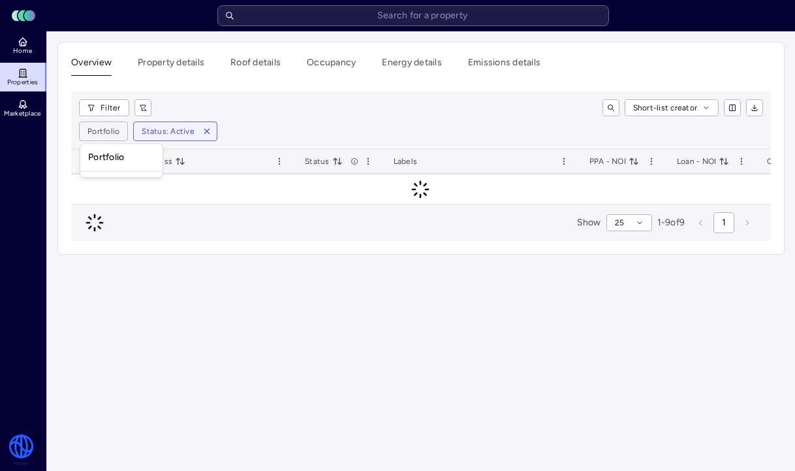
click at [106, 131] on html "Toggle Sidebar Lumen Energy Logo Home Properties Marketplace Watershed [GEOGRAP…" at bounding box center [397, 235] width 795 height 471
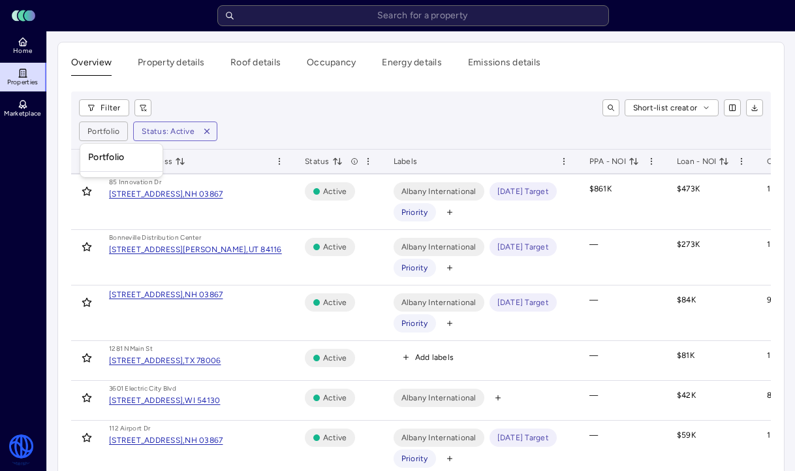
click at [126, 168] on div "Portfolio" at bounding box center [122, 160] width 84 height 35
click at [124, 162] on div "Portfolio" at bounding box center [121, 157] width 77 height 22
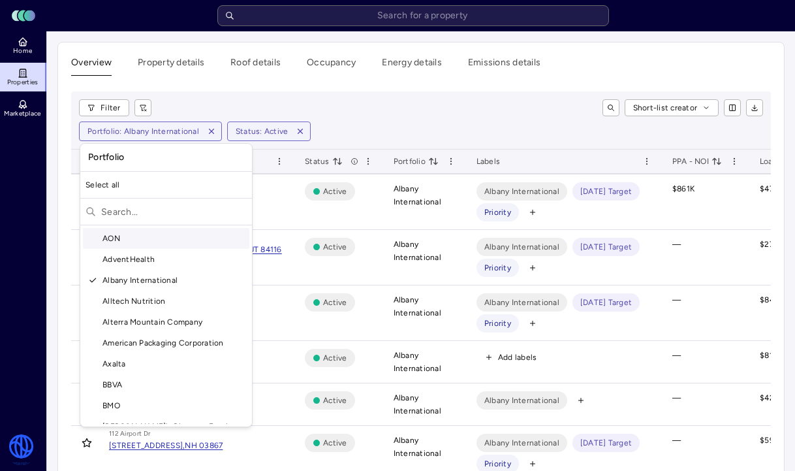
click at [426, 111] on html "Toggle Sidebar Lumen Energy Logo Home Properties Marketplace Watershed [GEOGRAP…" at bounding box center [397, 372] width 795 height 745
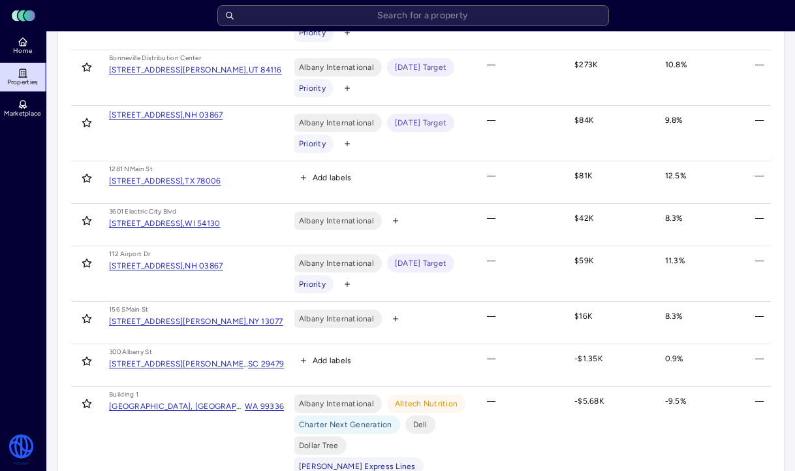
scroll to position [178, 0]
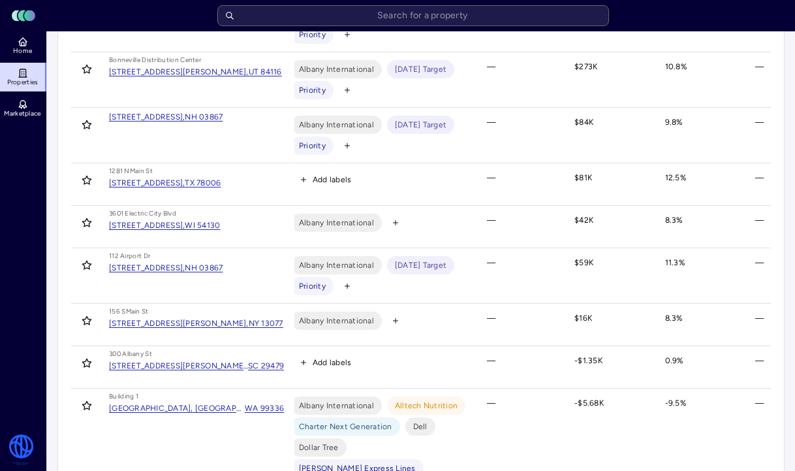
click at [245, 409] on div "WA 99336" at bounding box center [264, 407] width 39 height 13
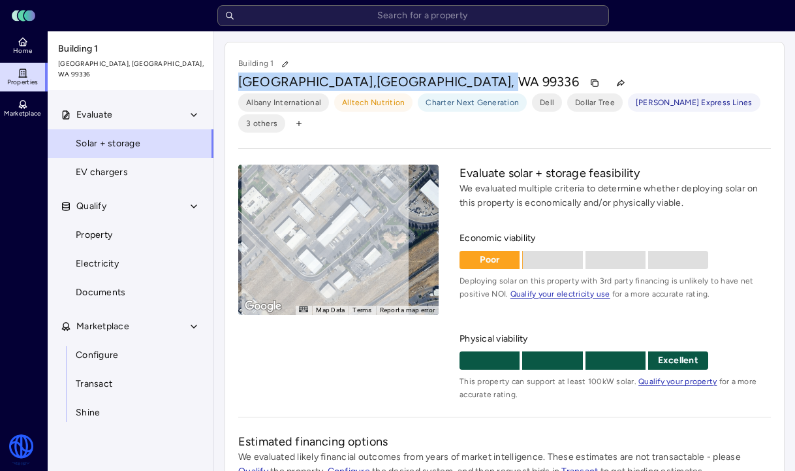
drag, startPoint x: 440, startPoint y: 84, endPoint x: 240, endPoint y: 85, distance: 199.8
click at [240, 85] on div "[GEOGRAPHIC_DATA], [GEOGRAPHIC_DATA], WA 99336" at bounding box center [504, 82] width 533 height 21
click at [277, 117] on span "3 others" at bounding box center [261, 123] width 31 height 13
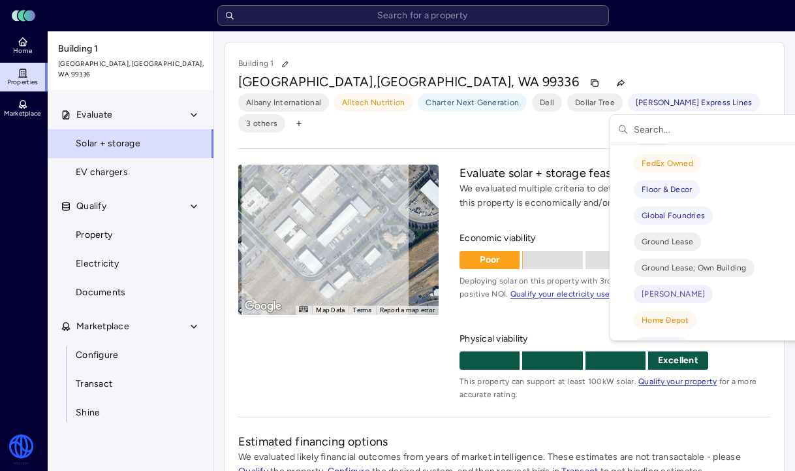
scroll to position [569, 0]
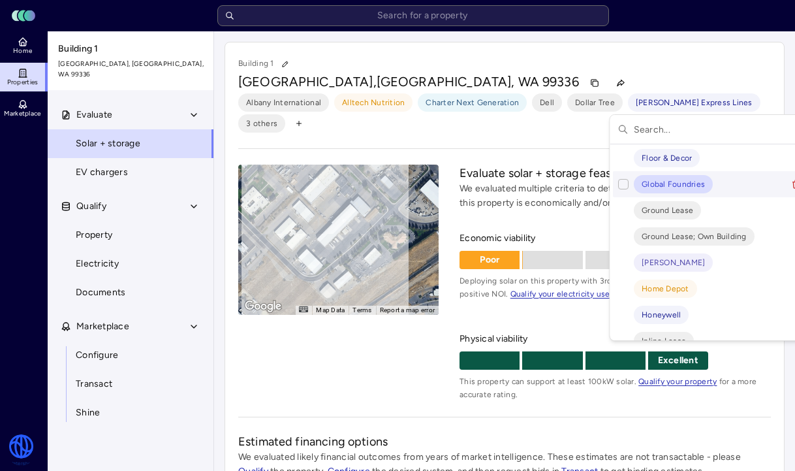
click at [463, 125] on html "Toggle Sidebar Lumen Energy Logo Home Properties Marketplace Watershed [GEOGRAP…" at bounding box center [397, 387] width 795 height 774
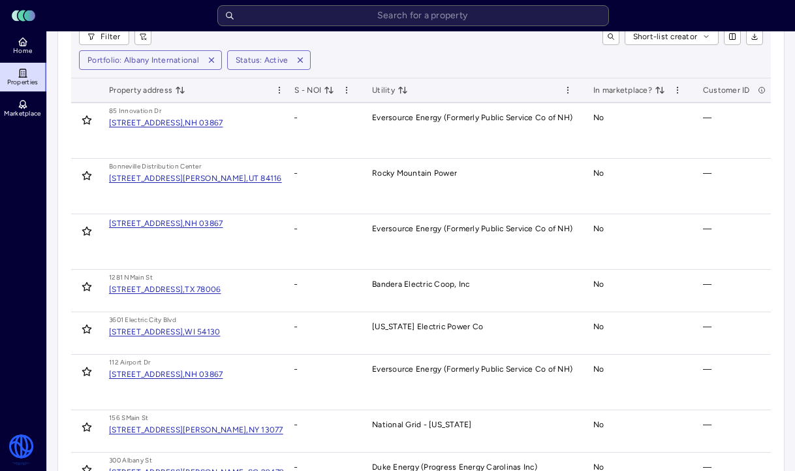
scroll to position [0, 668]
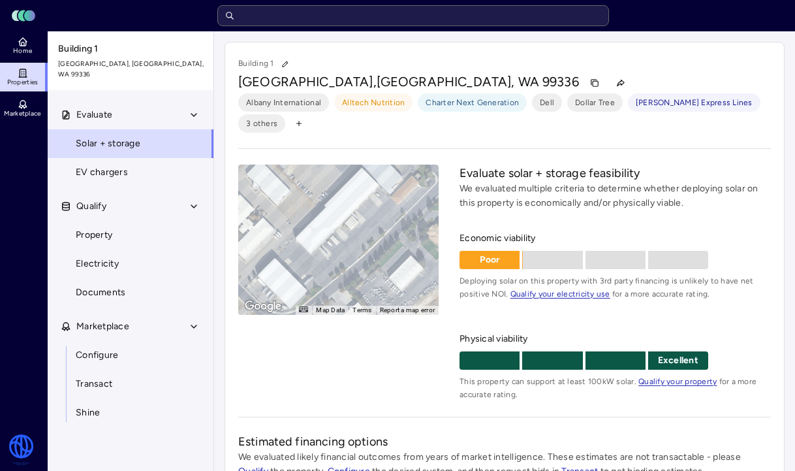
click at [291, 19] on input "text" at bounding box center [413, 15] width 392 height 21
click at [27, 51] on span "Home" at bounding box center [22, 51] width 19 height 8
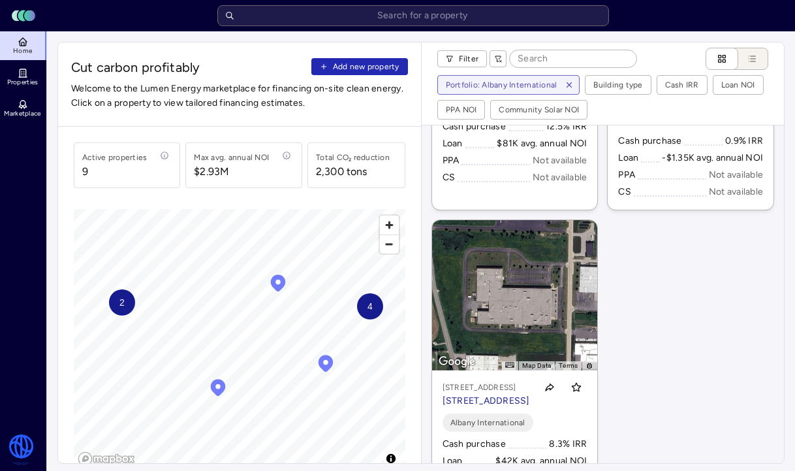
scroll to position [1274, 0]
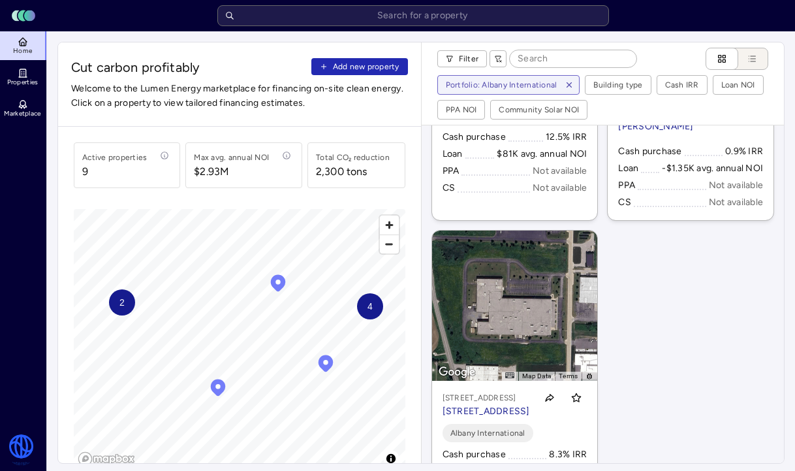
click at [561, 195] on div "Cash purchase 12.5% IRR Loan $81K avg. annual NOI PPA Not available CS Not avai…" at bounding box center [515, 162] width 145 height 65
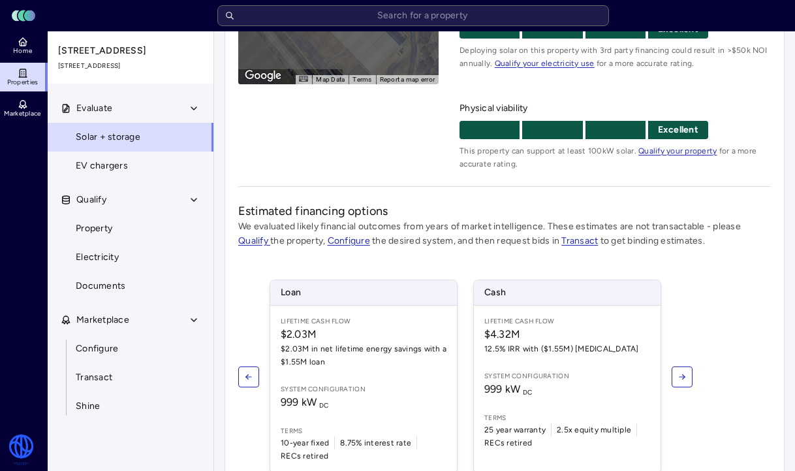
scroll to position [281, 0]
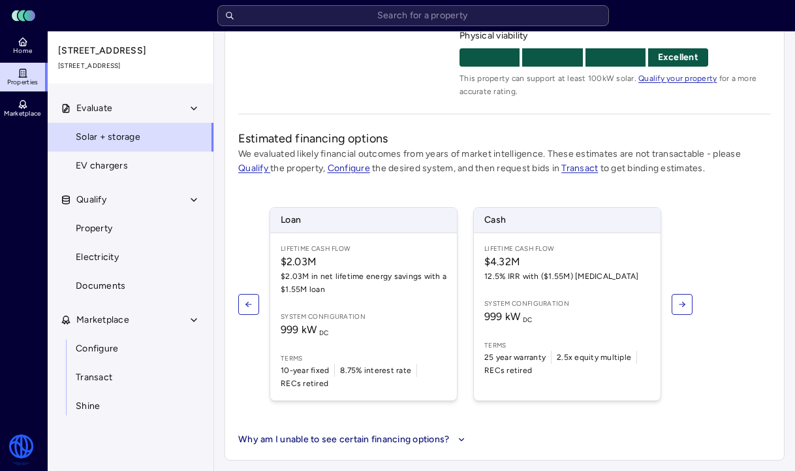
click at [544, 326] on div "Lifetime Cash Flow $4.32M 12.5% IRR with ($1.55M) [MEDICAL_DATA] System configu…" at bounding box center [567, 316] width 187 height 167
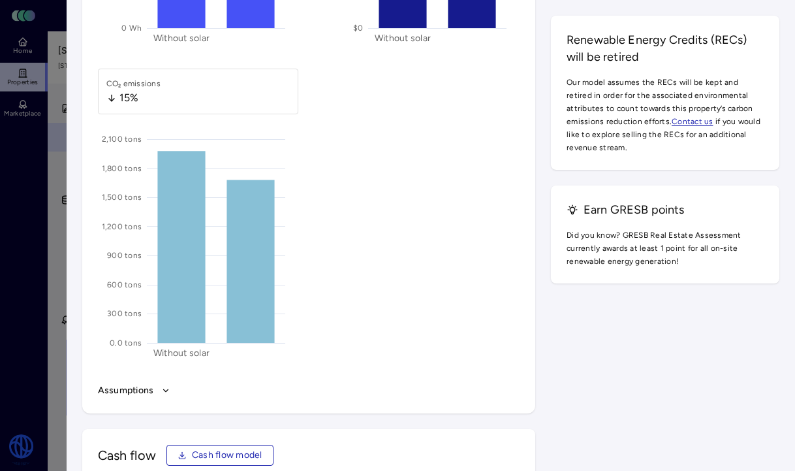
scroll to position [2214, 0]
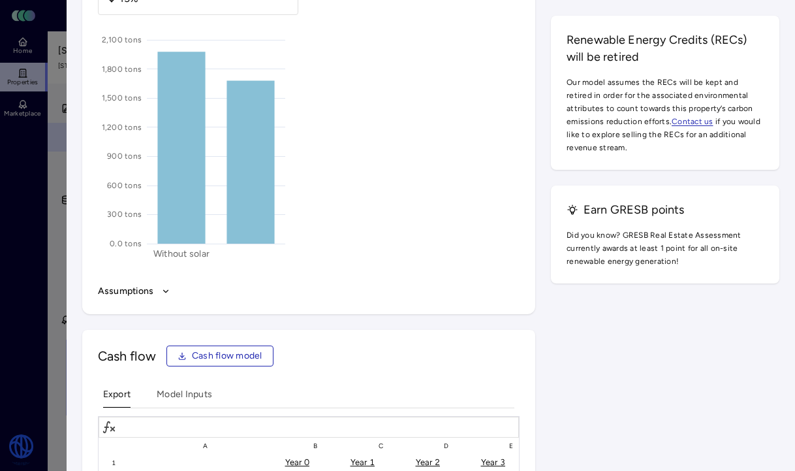
click at [149, 284] on button "Assumptions" at bounding box center [309, 291] width 422 height 14
